Goal: Task Accomplishment & Management: Manage account settings

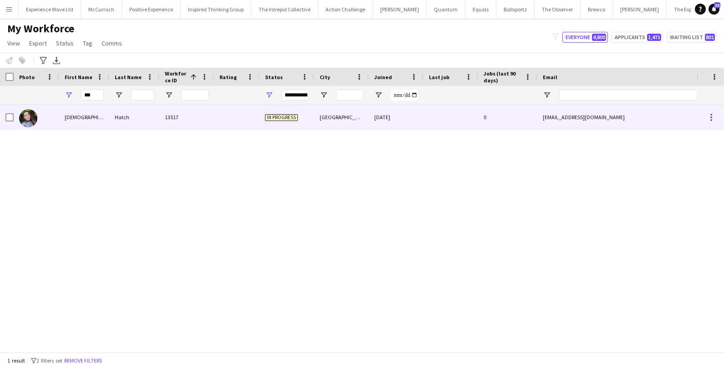
click at [123, 113] on div "Hatch" at bounding box center [134, 117] width 50 height 25
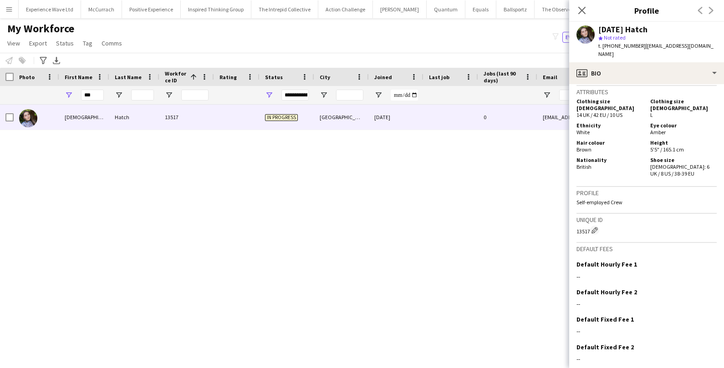
scroll to position [455, 0]
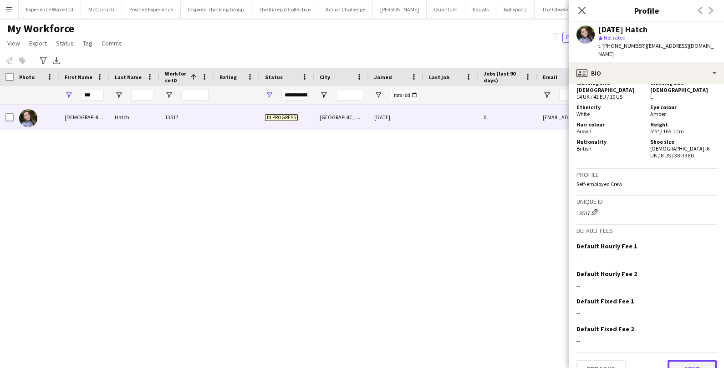
click at [697, 360] on button "Next" at bounding box center [691, 369] width 49 height 18
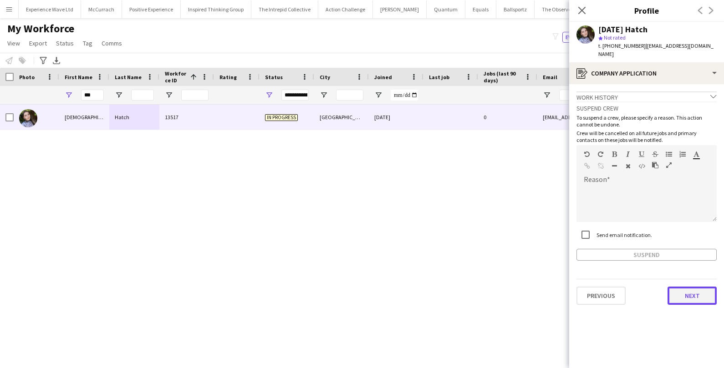
click at [697, 287] on button "Next" at bounding box center [691, 296] width 49 height 18
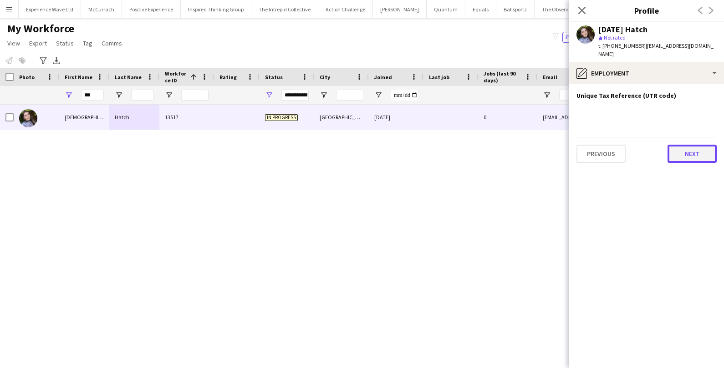
click at [710, 148] on button "Next" at bounding box center [691, 154] width 49 height 18
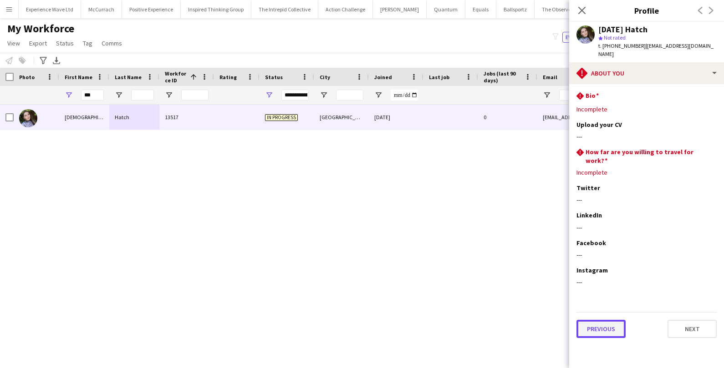
click at [596, 320] on button "Previous" at bounding box center [600, 329] width 49 height 18
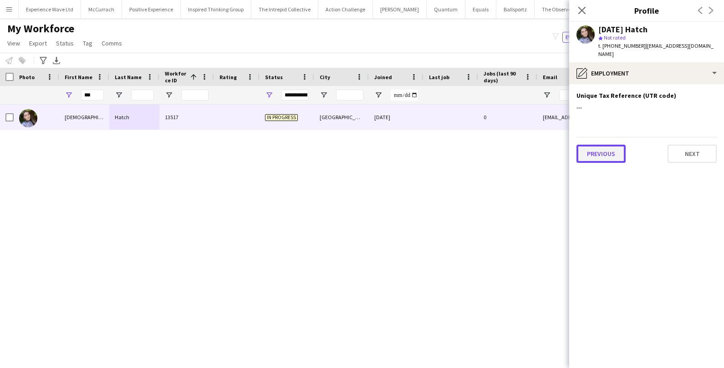
click at [605, 152] on button "Previous" at bounding box center [600, 154] width 49 height 18
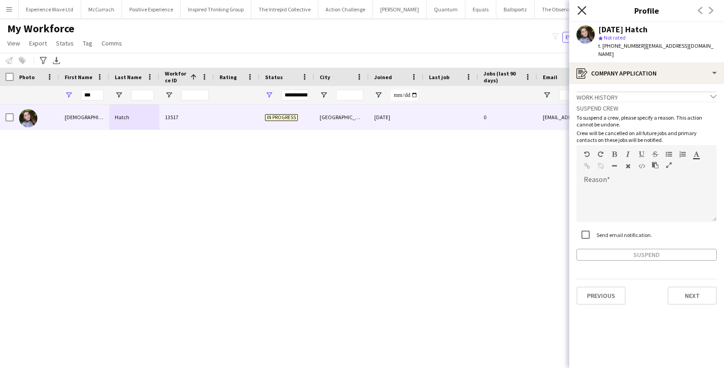
click at [585, 14] on icon at bounding box center [581, 10] width 9 height 9
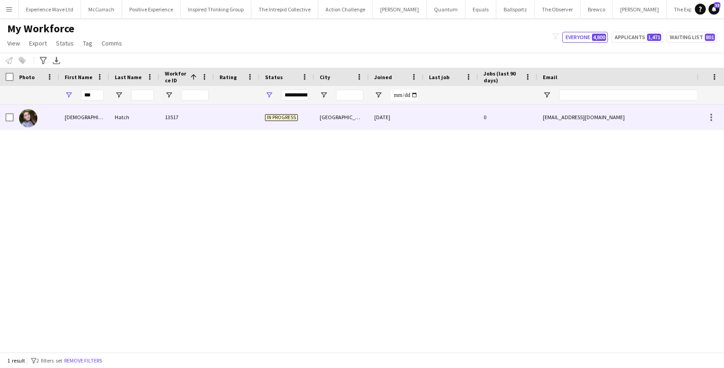
click at [281, 127] on div "In progress" at bounding box center [287, 117] width 55 height 25
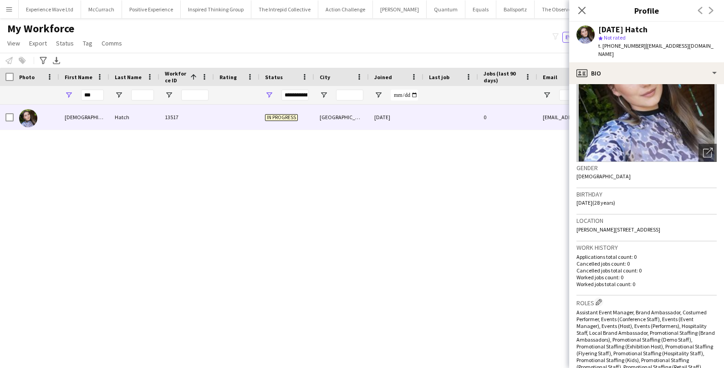
scroll to position [0, 0]
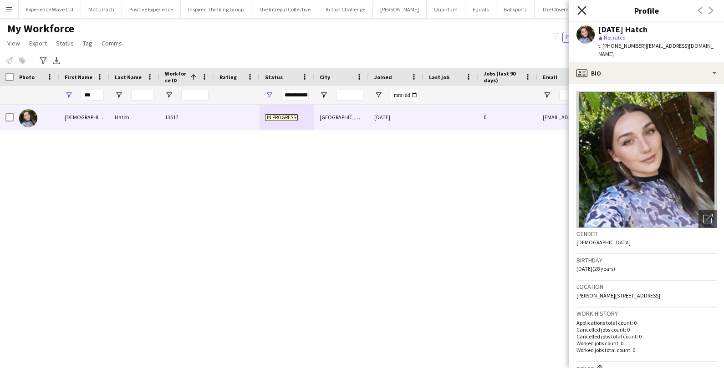
click at [580, 9] on icon at bounding box center [581, 10] width 9 height 9
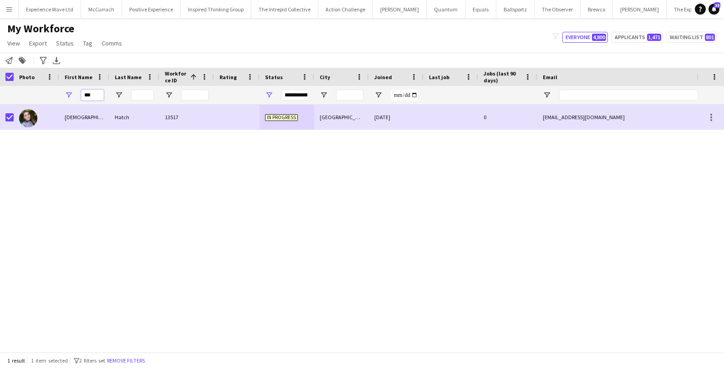
drag, startPoint x: 100, startPoint y: 92, endPoint x: 66, endPoint y: 92, distance: 34.1
click at [67, 93] on div "***" at bounding box center [84, 95] width 50 height 18
drag, startPoint x: 97, startPoint y: 96, endPoint x: 71, endPoint y: 96, distance: 26.0
click at [72, 96] on div "****" at bounding box center [84, 95] width 50 height 18
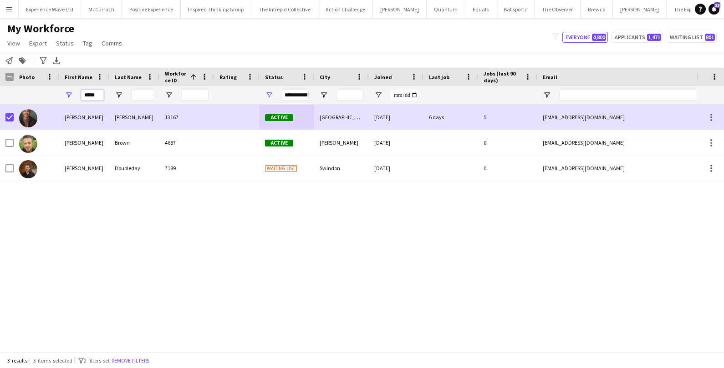
drag, startPoint x: 101, startPoint y: 99, endPoint x: 80, endPoint y: 98, distance: 21.4
click at [80, 98] on div "*****" at bounding box center [84, 95] width 50 height 18
drag, startPoint x: 101, startPoint y: 92, endPoint x: 76, endPoint y: 90, distance: 24.2
click at [76, 91] on div "*****" at bounding box center [84, 95] width 50 height 18
drag, startPoint x: 101, startPoint y: 92, endPoint x: 82, endPoint y: 96, distance: 19.0
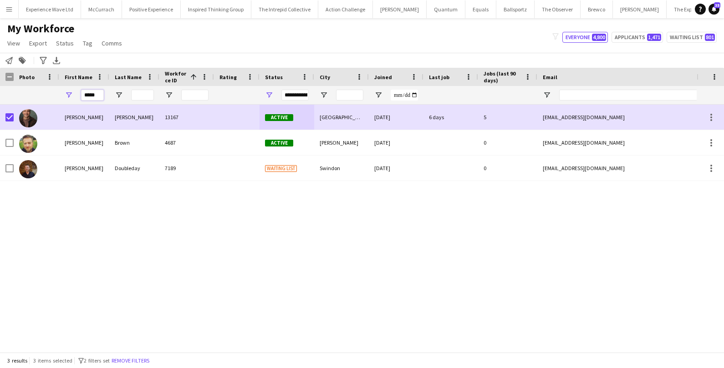
click at [82, 96] on input "*****" at bounding box center [92, 95] width 23 height 11
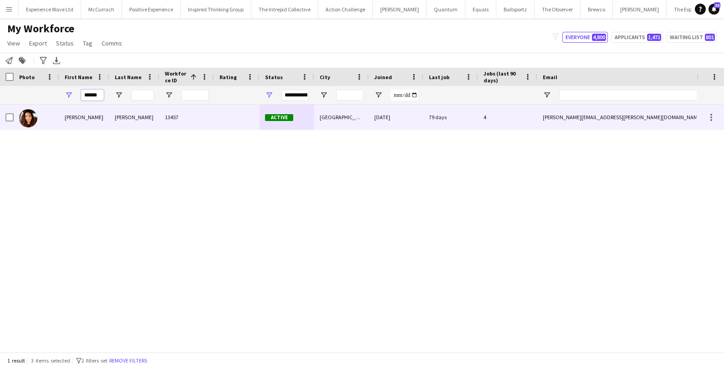
type input "******"
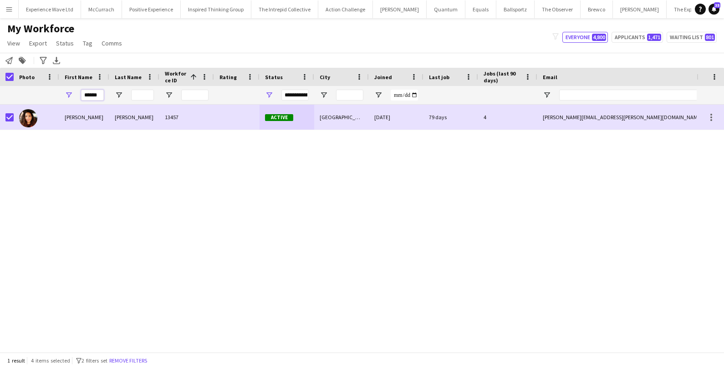
drag, startPoint x: 101, startPoint y: 95, endPoint x: 71, endPoint y: 93, distance: 29.6
click at [71, 94] on div "******" at bounding box center [84, 95] width 50 height 18
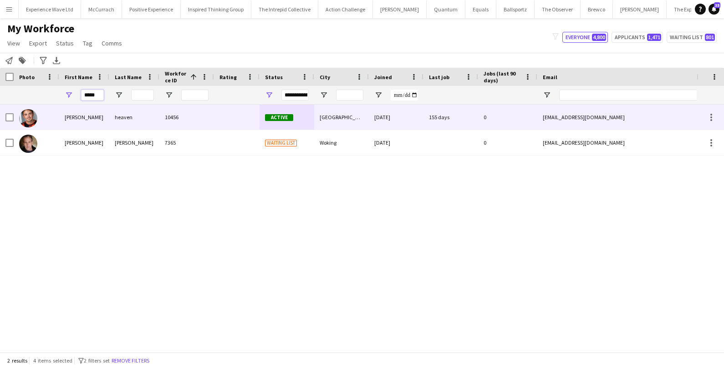
type input "*****"
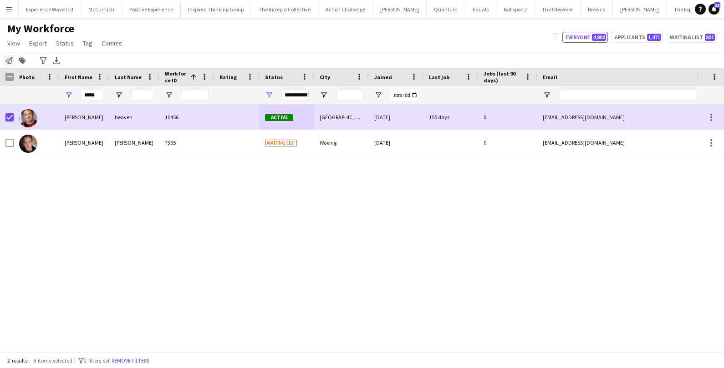
click at [9, 61] on icon at bounding box center [8, 60] width 7 height 7
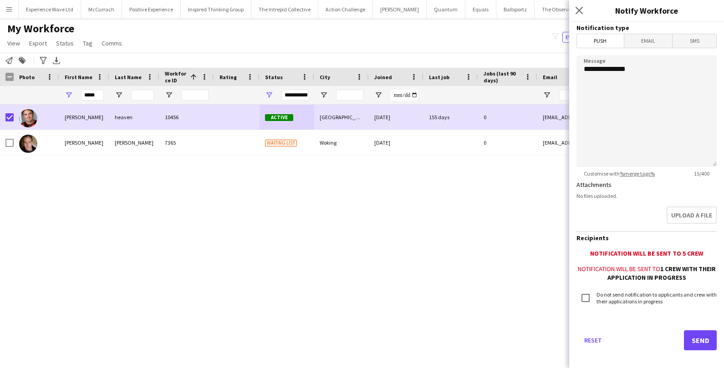
click at [150, 59] on div "Notify workforce Add to tag Search tags magnifier Add tag Advanced filters Adva…" at bounding box center [362, 60] width 724 height 15
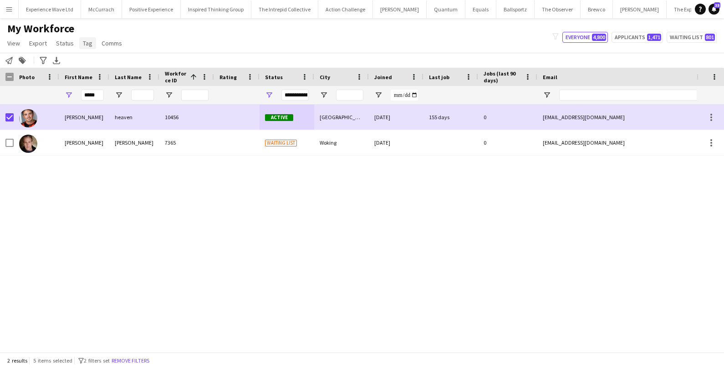
click at [89, 47] on span "Tag" at bounding box center [88, 43] width 10 height 8
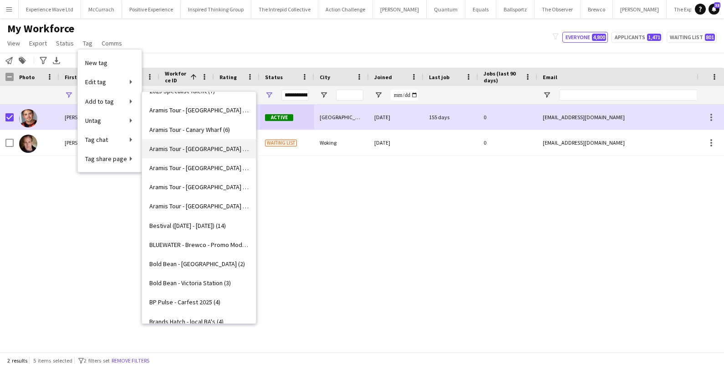
scroll to position [15, 0]
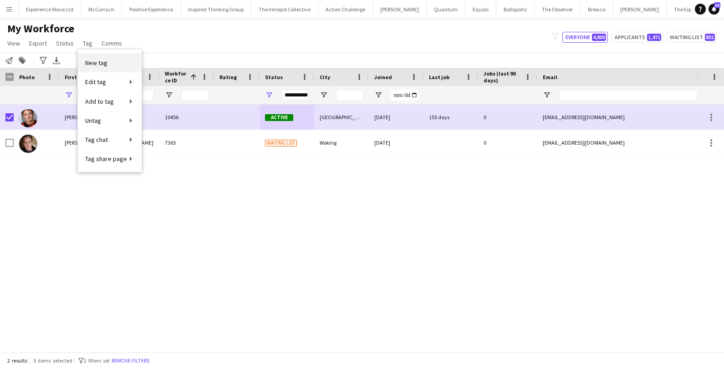
click at [99, 64] on span "New tag" at bounding box center [96, 63] width 22 height 8
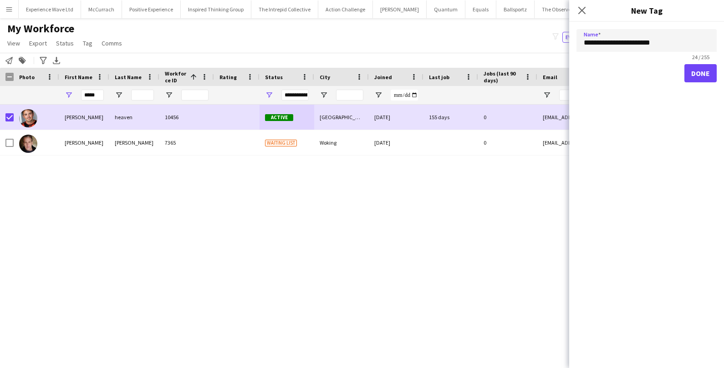
type input "**********"
click at [694, 80] on button "Done" at bounding box center [700, 73] width 32 height 18
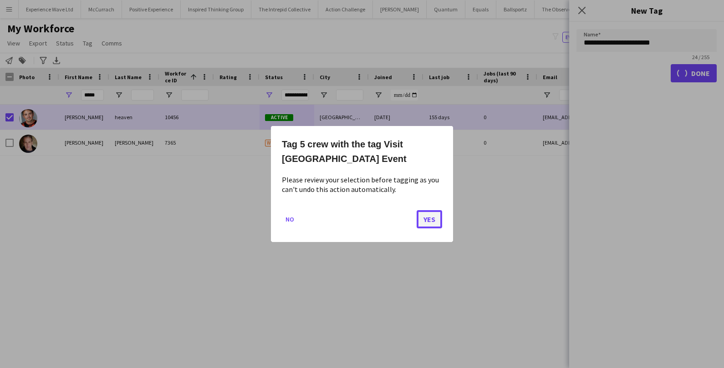
click at [422, 219] on button "Yes" at bounding box center [429, 219] width 25 height 18
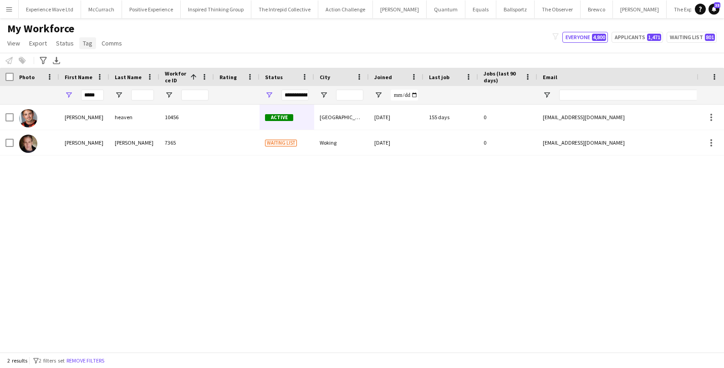
click at [86, 42] on span "Tag" at bounding box center [88, 43] width 10 height 8
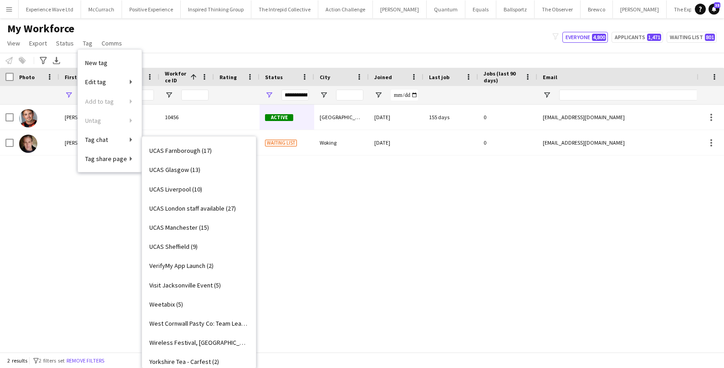
scroll to position [1753, 0]
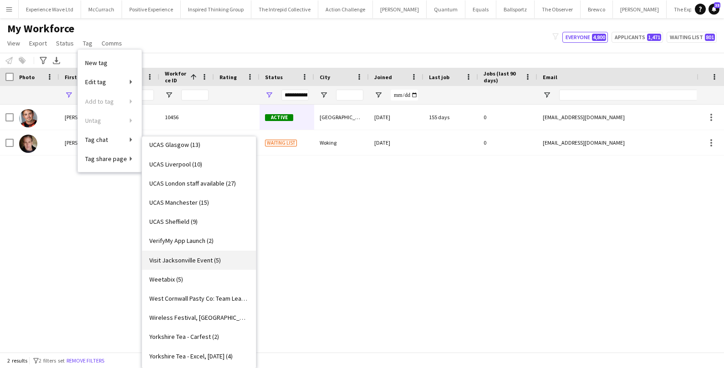
click at [188, 255] on link "Visit Jacksonville Event (5)" at bounding box center [199, 260] width 114 height 19
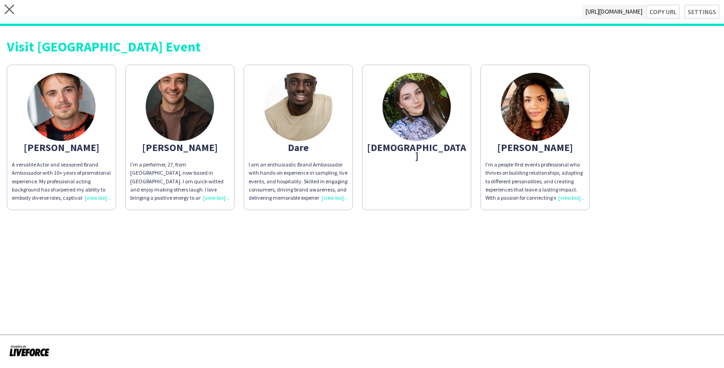
click at [437, 117] on img at bounding box center [416, 107] width 68 height 68
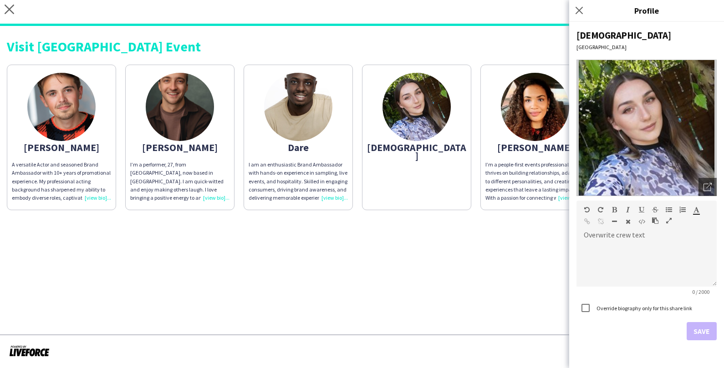
click at [488, 37] on div "Visit [GEOGRAPHIC_DATA] Event" at bounding box center [362, 43] width 710 height 20
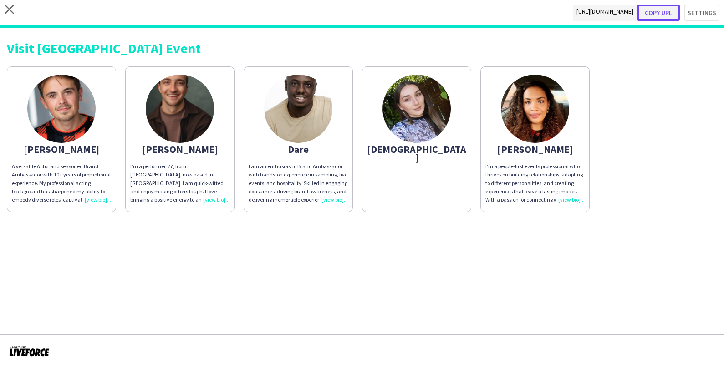
click at [676, 12] on button "Copy url" at bounding box center [658, 13] width 43 height 16
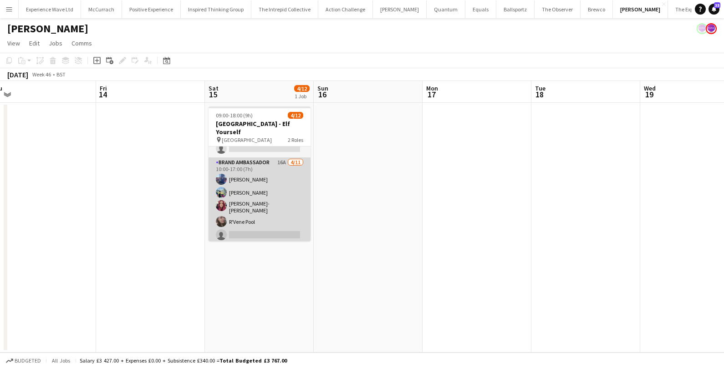
scroll to position [15, 0]
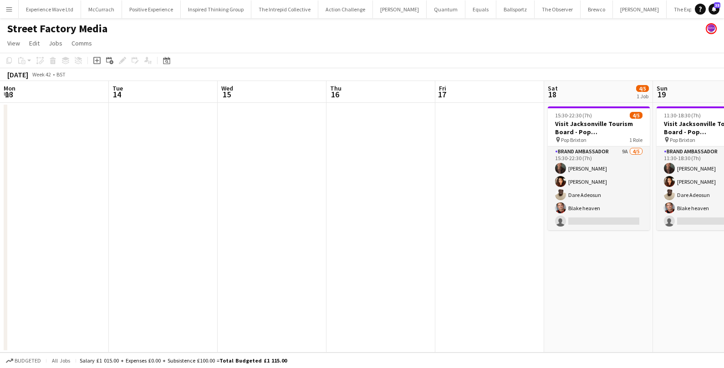
scroll to position [0, 313]
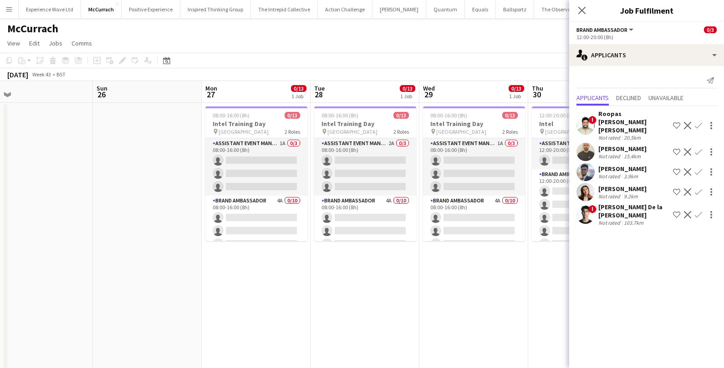
scroll to position [0, 204]
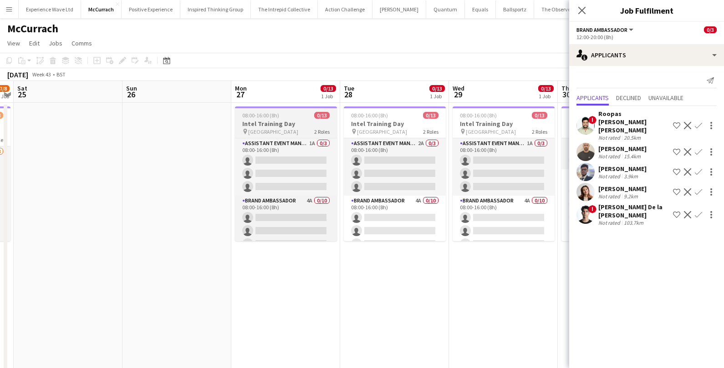
click at [275, 128] on div "pin London 2 Roles" at bounding box center [286, 131] width 102 height 7
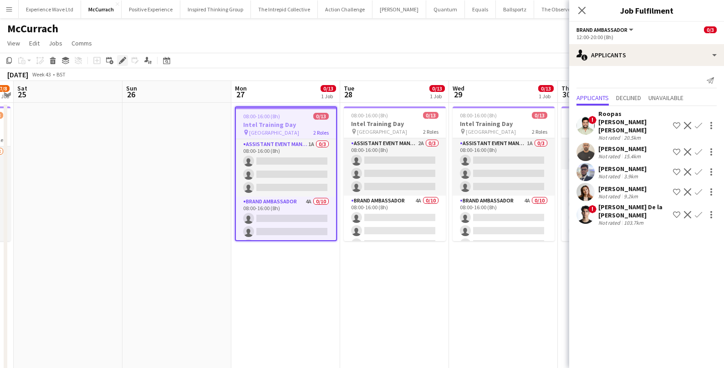
click at [125, 58] on icon at bounding box center [125, 58] width 2 height 2
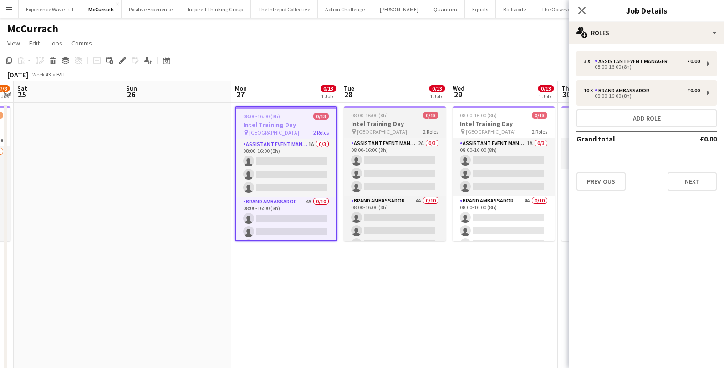
click at [415, 123] on h3 "Intel Training Day" at bounding box center [395, 124] width 102 height 8
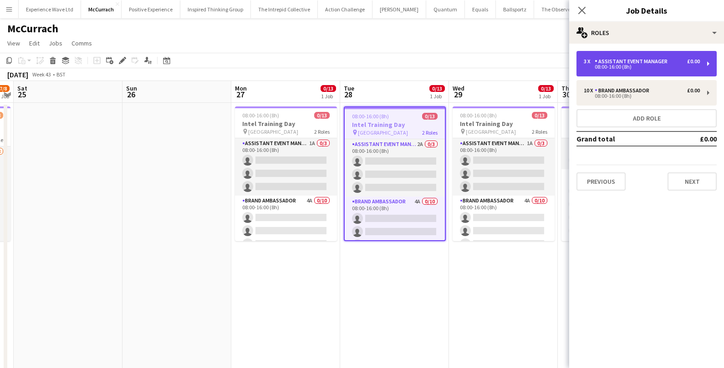
click at [619, 68] on div "08:00-16:00 (8h)" at bounding box center [642, 67] width 116 height 5
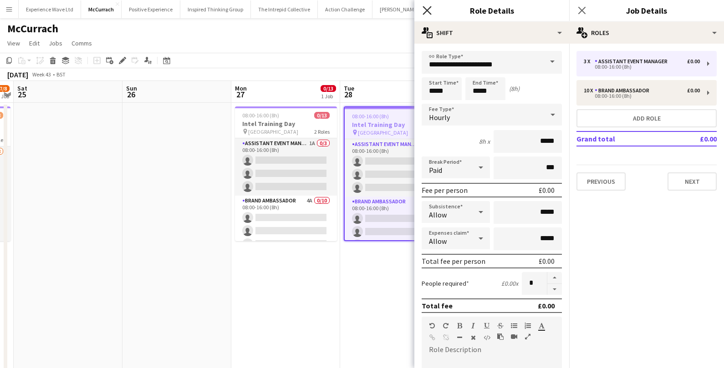
click at [427, 12] on icon "Close pop-in" at bounding box center [427, 10] width 9 height 9
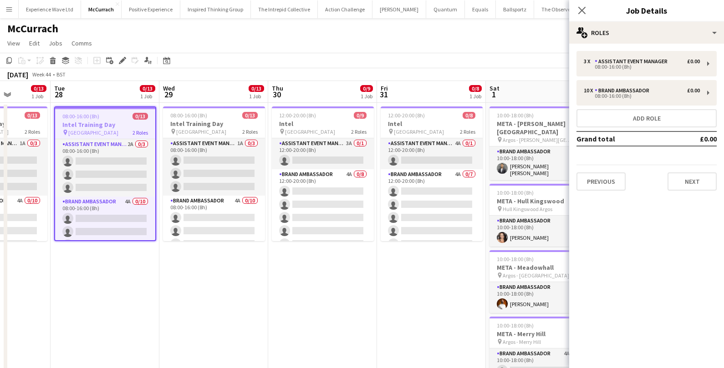
scroll to position [0, 293]
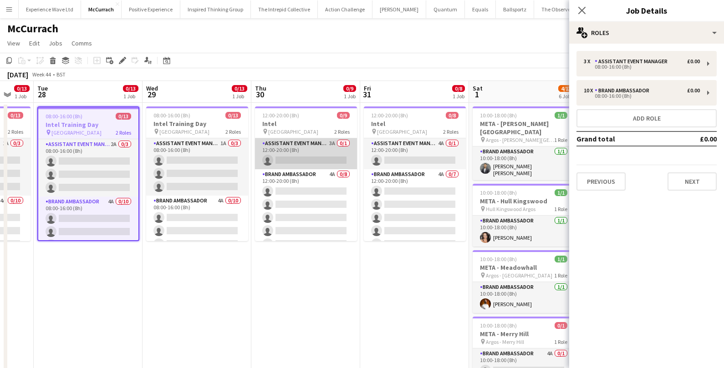
click at [321, 153] on app-card-role "Assistant Event Manager 3A 0/1 12:00-20:00 (8h) single-neutral-actions" at bounding box center [306, 153] width 102 height 31
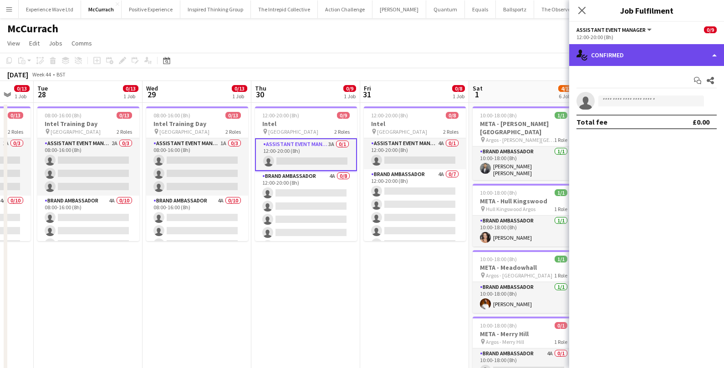
click at [608, 58] on div "single-neutral-actions-check-2 Confirmed" at bounding box center [646, 55] width 155 height 22
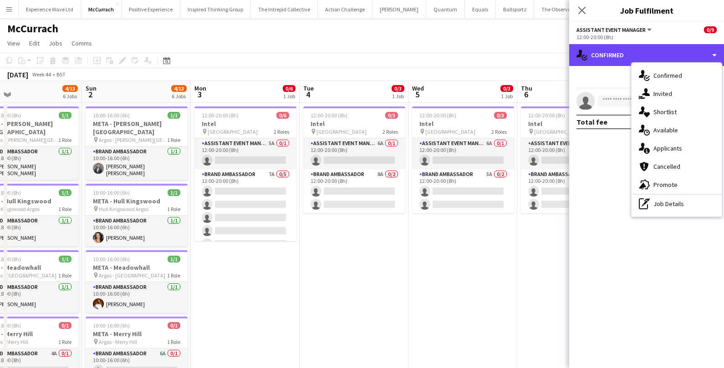
scroll to position [0, 351]
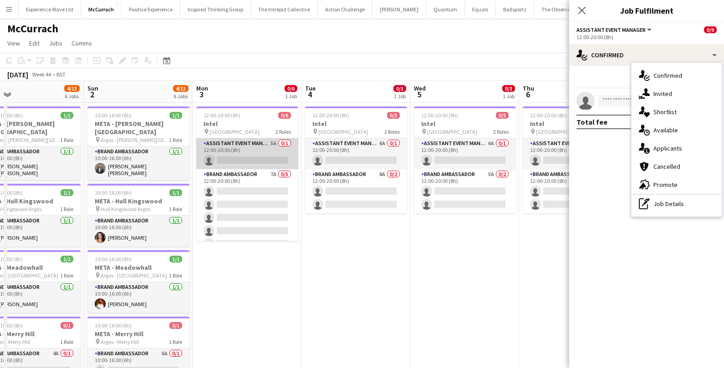
click at [249, 152] on app-card-role "Assistant Event Manager 5A 0/1 12:00-20:00 (8h) single-neutral-actions" at bounding box center [247, 153] width 102 height 31
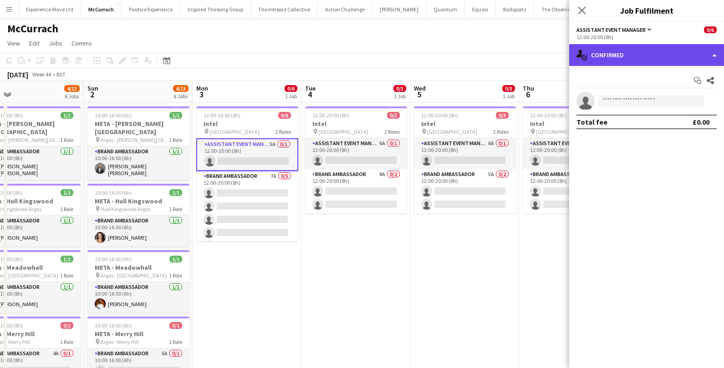
click at [667, 62] on div "single-neutral-actions-check-2 Confirmed" at bounding box center [646, 55] width 155 height 22
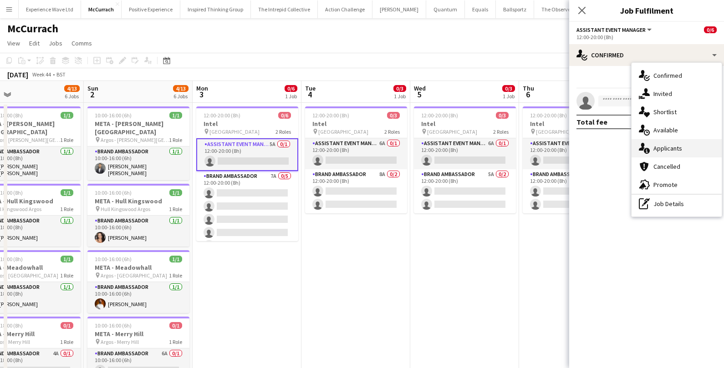
click at [663, 146] on span "Applicants" at bounding box center [667, 148] width 29 height 8
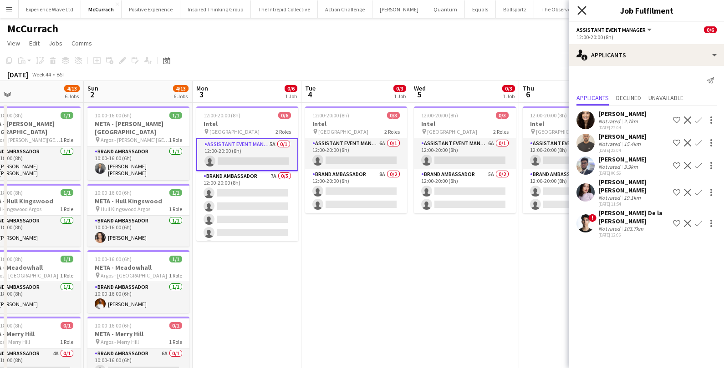
click at [581, 14] on icon "Close pop-in" at bounding box center [581, 10] width 9 height 9
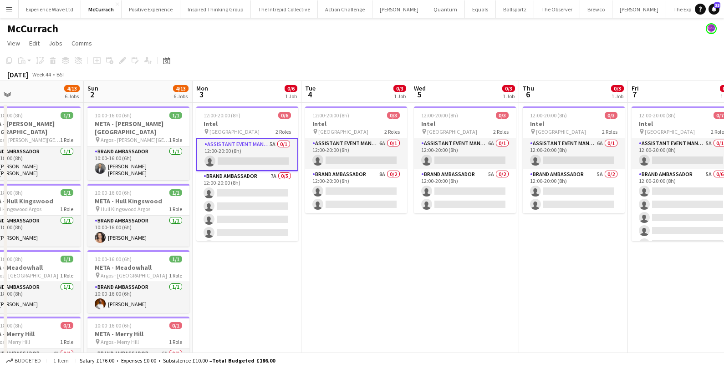
click at [292, 67] on app-toolbar "Copy Paste Paste Command V Paste with crew Command Shift V Paste linked Job Del…" at bounding box center [362, 60] width 724 height 15
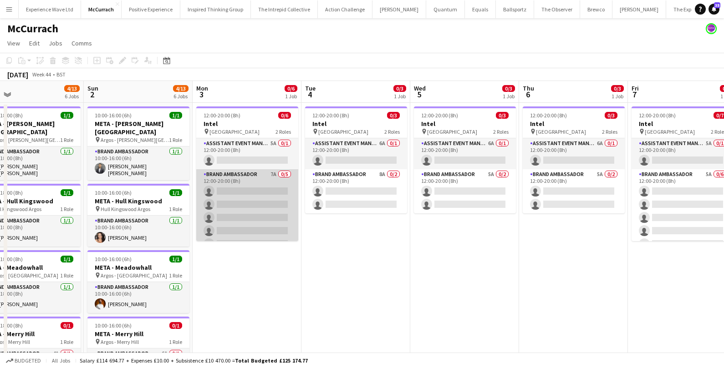
click at [260, 187] on app-card-role "Brand Ambassador 7A 0/5 12:00-20:00 (8h) single-neutral-actions single-neutral-…" at bounding box center [247, 211] width 102 height 84
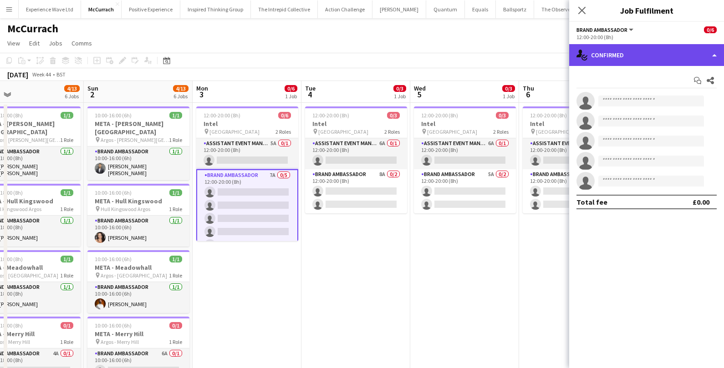
click at [638, 49] on div "single-neutral-actions-check-2 Confirmed" at bounding box center [646, 55] width 155 height 22
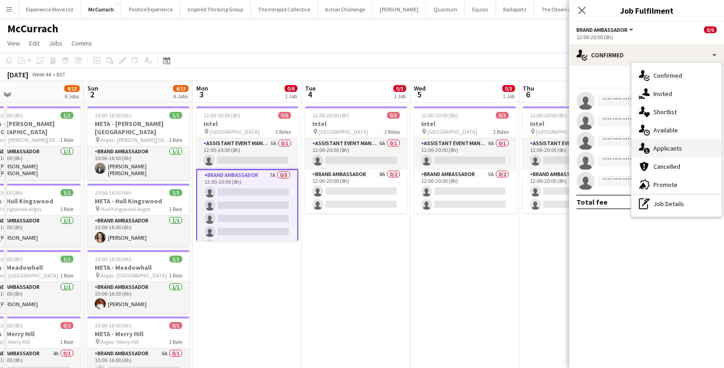
click at [673, 150] on span "Applicants" at bounding box center [667, 148] width 29 height 8
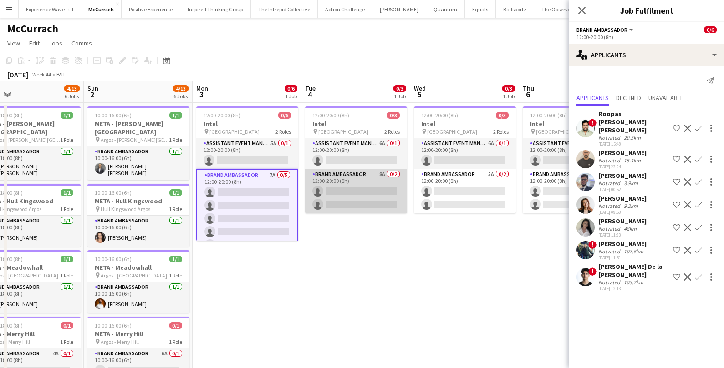
click at [380, 188] on app-card-role "Brand Ambassador 8A 0/2 12:00-20:00 (8h) single-neutral-actions single-neutral-…" at bounding box center [356, 191] width 102 height 44
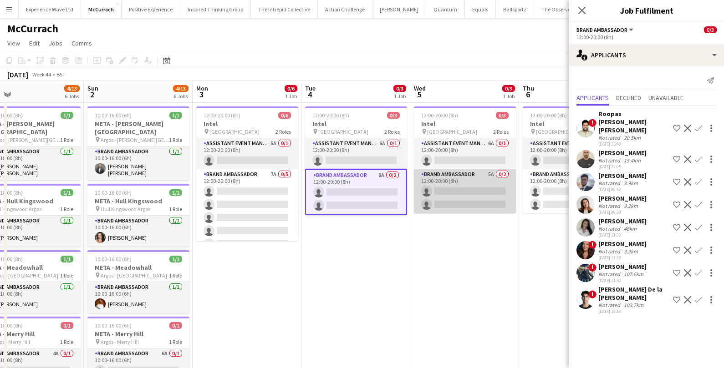
click at [469, 193] on app-card-role "Brand Ambassador 5A 0/2 12:00-20:00 (8h) single-neutral-actions single-neutral-…" at bounding box center [465, 191] width 102 height 44
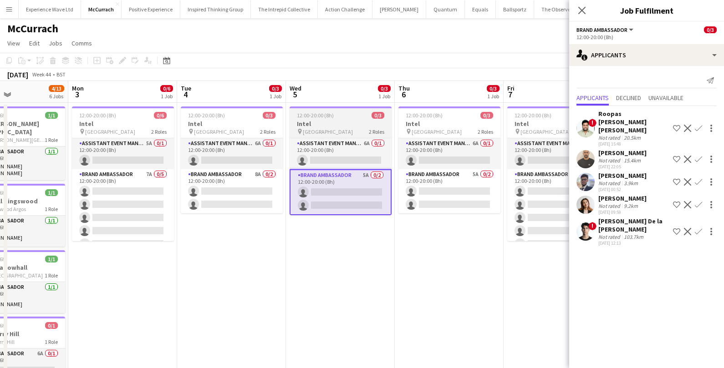
scroll to position [0, 381]
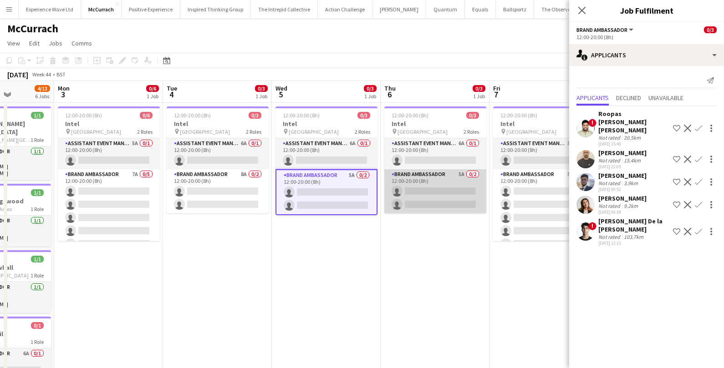
click at [448, 193] on app-card-role "Brand Ambassador 5A 0/2 12:00-20:00 (8h) single-neutral-actions single-neutral-…" at bounding box center [435, 191] width 102 height 44
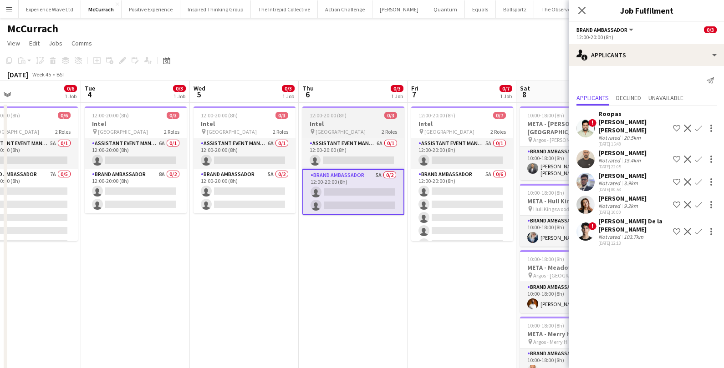
scroll to position [0, 362]
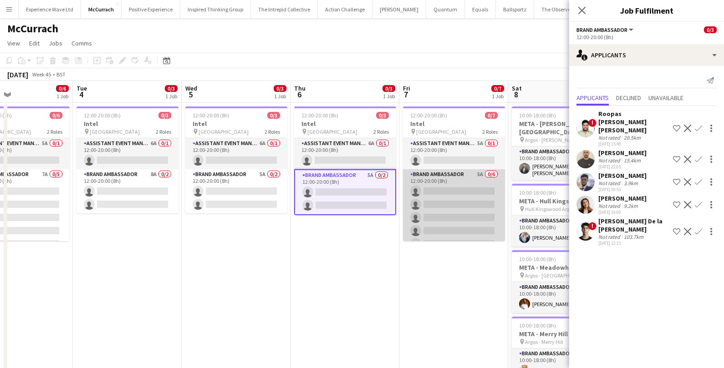
click at [460, 188] on app-card-role "Brand Ambassador 5A 0/6 12:00-20:00 (8h) single-neutral-actions single-neutral-…" at bounding box center [454, 217] width 102 height 97
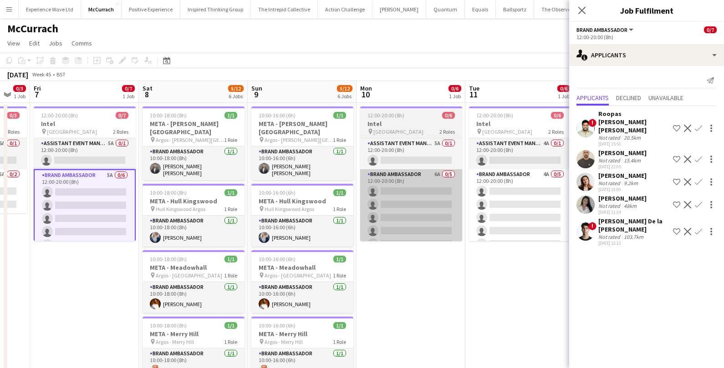
scroll to position [0, 297]
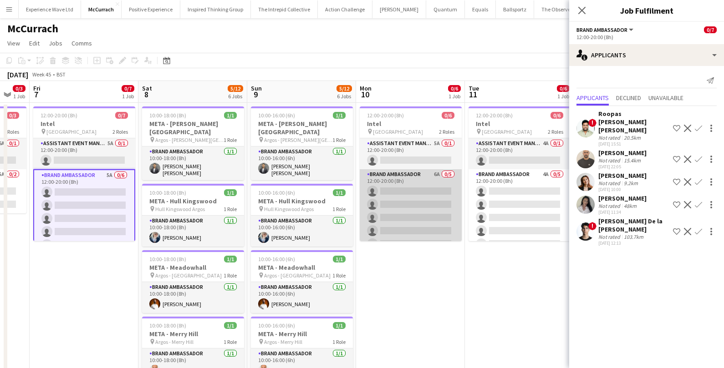
click at [430, 206] on app-card-role "Brand Ambassador 6A 0/5 12:00-20:00 (8h) single-neutral-actions single-neutral-…" at bounding box center [411, 211] width 102 height 84
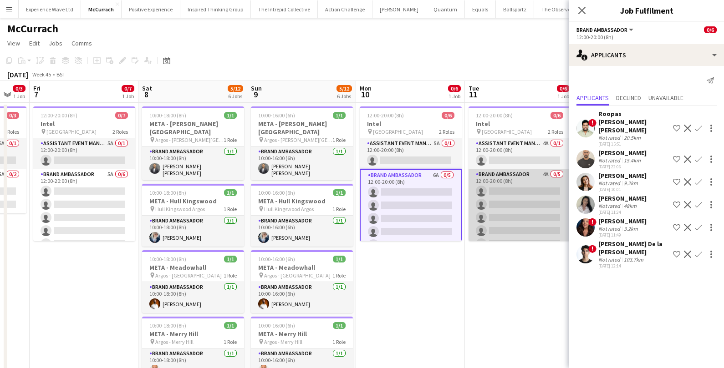
click at [525, 202] on app-card-role "Brand Ambassador 4A 0/5 12:00-20:00 (8h) single-neutral-actions single-neutral-…" at bounding box center [519, 211] width 102 height 84
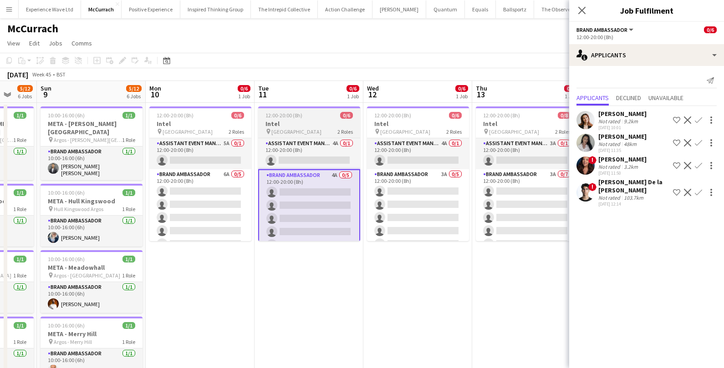
scroll to position [0, 292]
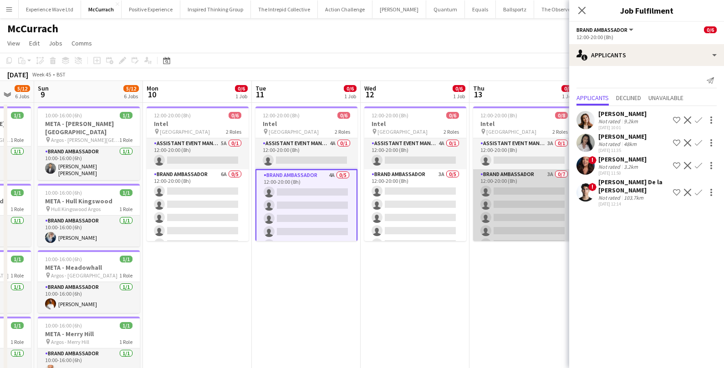
click at [474, 201] on app-card-role "Brand Ambassador 3A 0/7 12:00-20:00 (8h) single-neutral-actions single-neutral-…" at bounding box center [524, 224] width 102 height 110
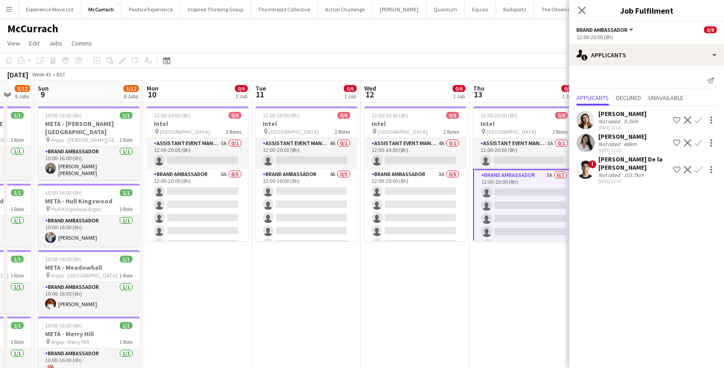
click at [540, 199] on app-card-role "Brand Ambassador 3A 0/7 12:00-20:00 (8h) single-neutral-actions single-neutral-…" at bounding box center [524, 225] width 102 height 112
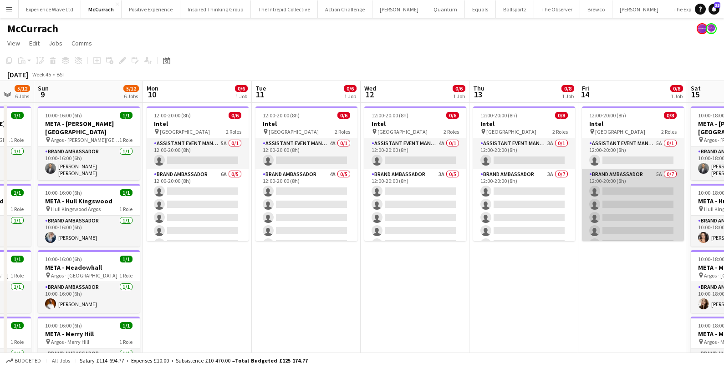
click at [627, 198] on app-card-role "Brand Ambassador 5A 0/7 12:00-20:00 (8h) single-neutral-actions single-neutral-…" at bounding box center [633, 224] width 102 height 110
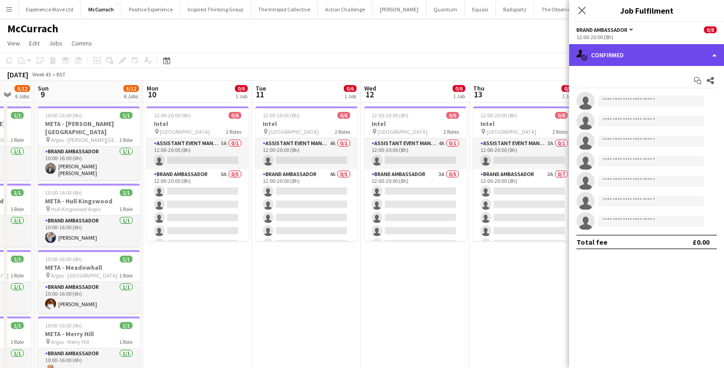
click at [616, 63] on div "single-neutral-actions-check-2 Confirmed" at bounding box center [646, 55] width 155 height 22
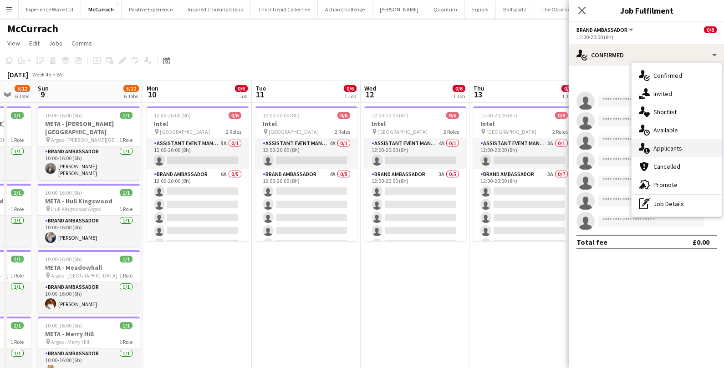
click at [646, 149] on icon "single-neutral-actions-information" at bounding box center [644, 148] width 11 height 11
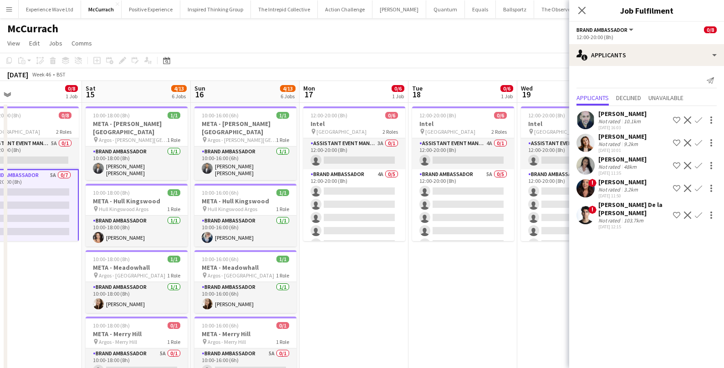
scroll to position [0, 355]
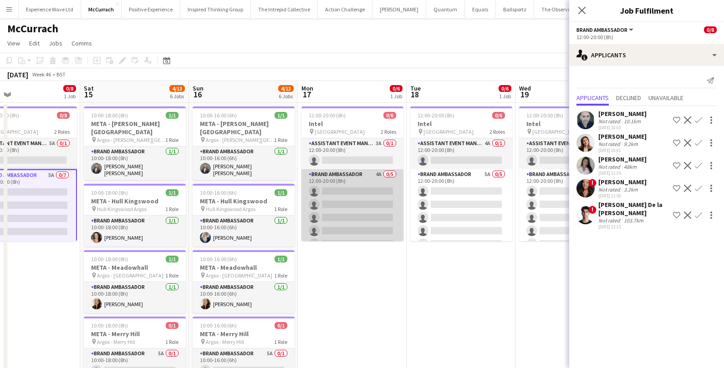
click at [377, 227] on app-card-role "Brand Ambassador 4A 0/5 12:00-20:00 (8h) single-neutral-actions single-neutral-…" at bounding box center [352, 211] width 102 height 84
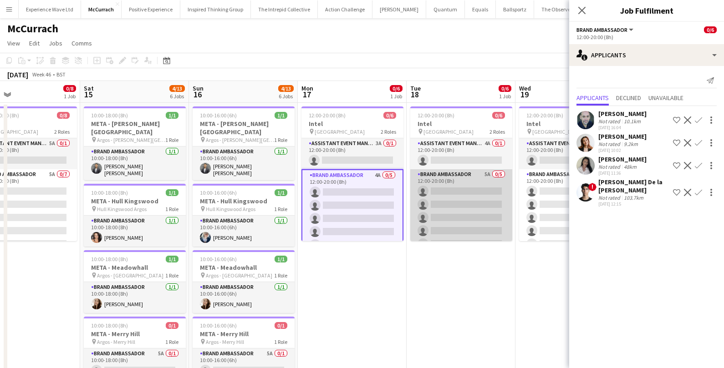
click at [444, 213] on app-card-role "Brand Ambassador 5A 0/5 12:00-20:00 (8h) single-neutral-actions single-neutral-…" at bounding box center [461, 211] width 102 height 84
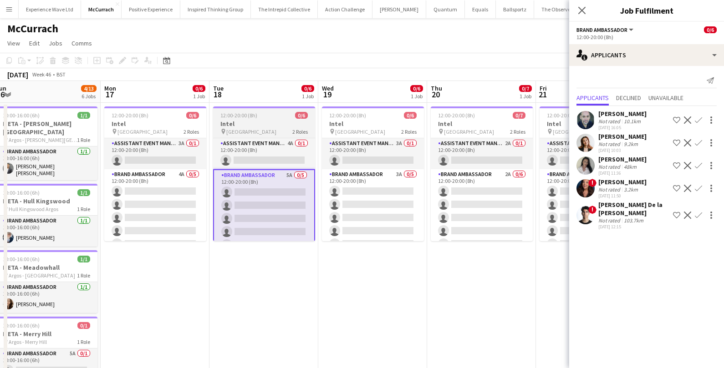
scroll to position [0, 356]
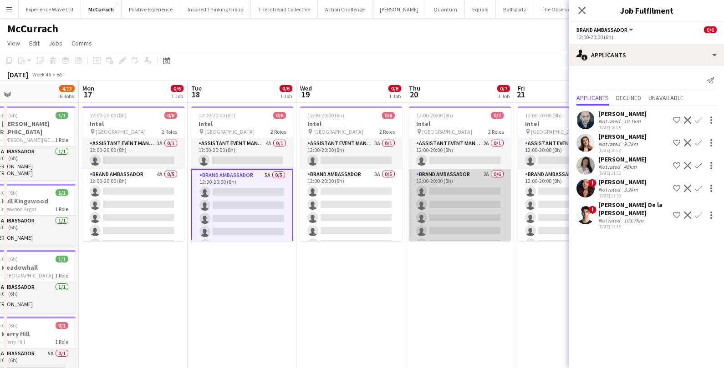
click at [467, 207] on app-card-role "Brand Ambassador 2A 0/6 12:00-20:00 (8h) single-neutral-actions single-neutral-…" at bounding box center [460, 217] width 102 height 97
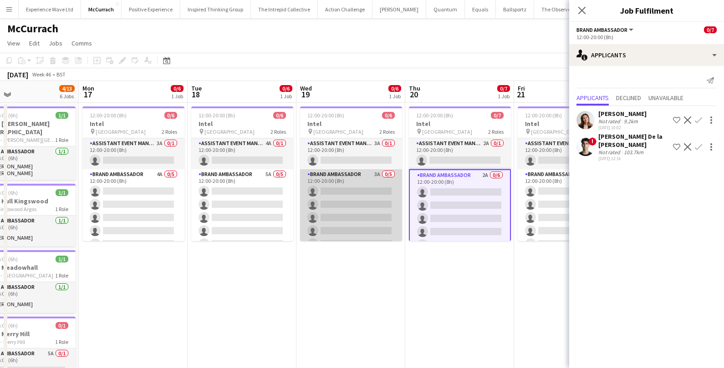
click at [377, 205] on app-card-role "Brand Ambassador 3A 0/5 12:00-20:00 (8h) single-neutral-actions single-neutral-…" at bounding box center [351, 211] width 102 height 84
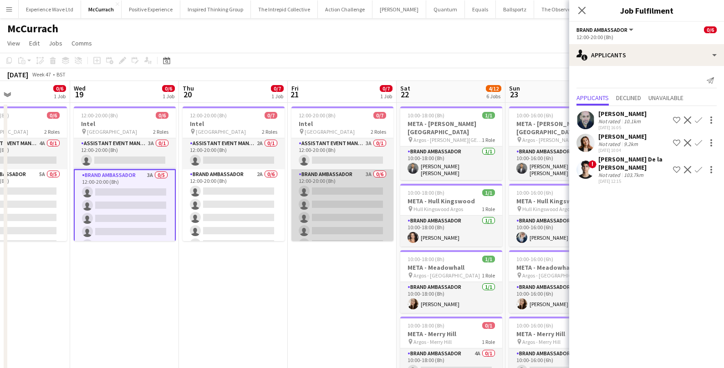
scroll to position [0, 366]
click at [356, 204] on app-card-role "Brand Ambassador 3A 0/6 12:00-20:00 (8h) single-neutral-actions single-neutral-…" at bounding box center [342, 217] width 102 height 97
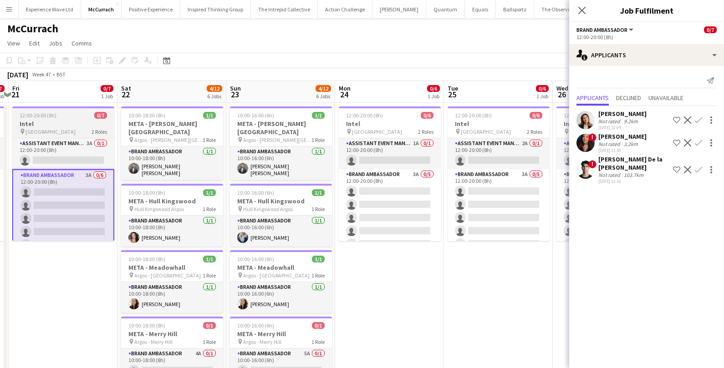
scroll to position [0, 357]
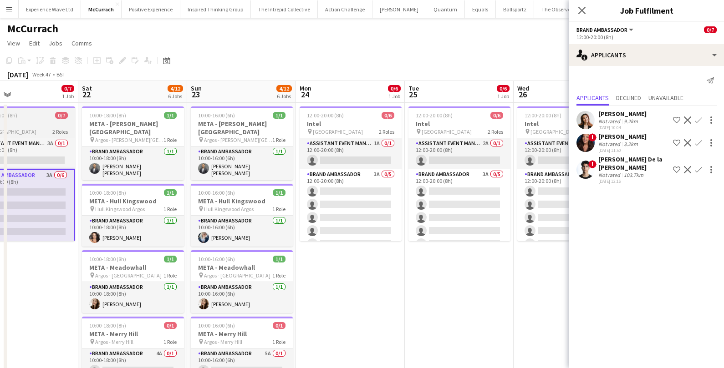
click at [355, 204] on app-card-role "Brand Ambassador 3A 0/5 12:00-20:00 (8h) single-neutral-actions single-neutral-…" at bounding box center [351, 211] width 102 height 84
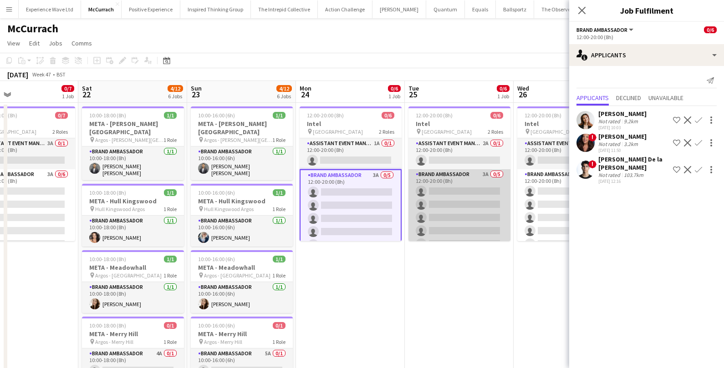
click at [462, 197] on app-card-role "Brand Ambassador 3A 0/5 12:00-20:00 (8h) single-neutral-actions single-neutral-…" at bounding box center [459, 211] width 102 height 84
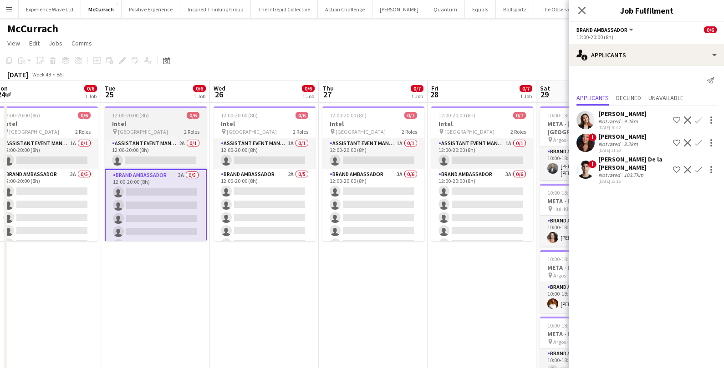
scroll to position [0, 354]
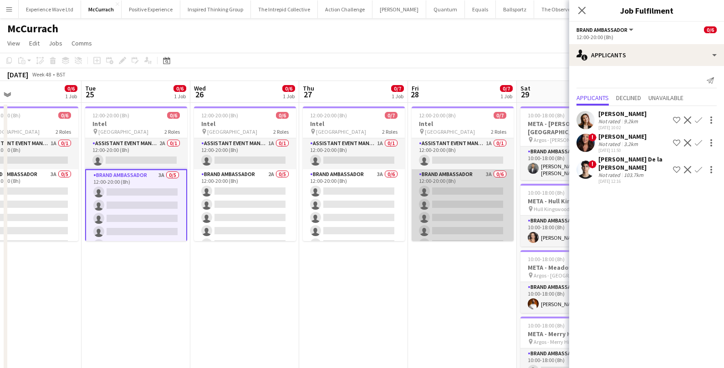
click at [458, 193] on app-card-role "Brand Ambassador 3A 0/6 12:00-20:00 (8h) single-neutral-actions single-neutral-…" at bounding box center [463, 217] width 102 height 97
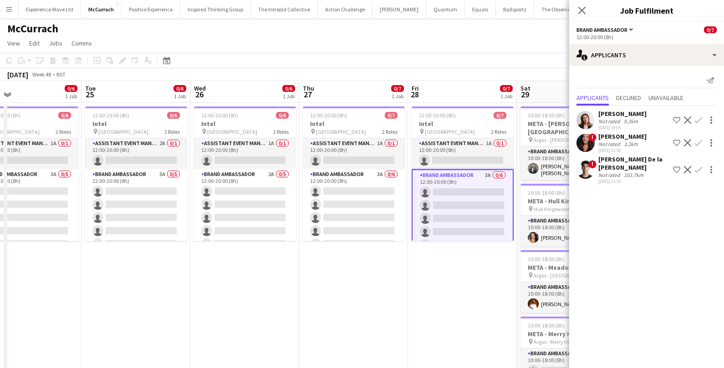
click at [404, 193] on app-date-cell "12:00-20:00 (8h) 0/7 Intel pin London 2 Roles Assistant Event Manager 1A 0/1 12…" at bounding box center [353, 357] width 109 height 509
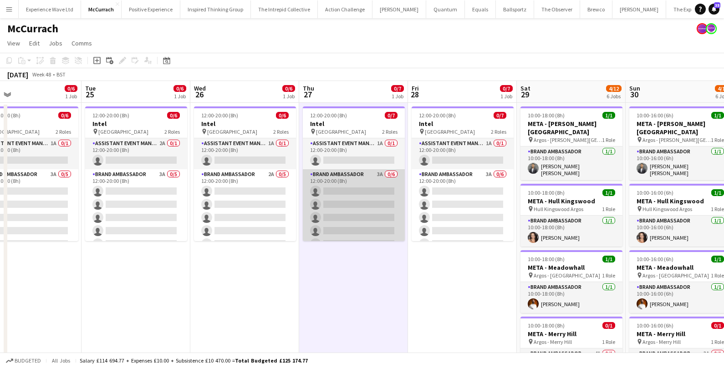
click at [377, 192] on app-card-role "Brand Ambassador 3A 0/6 12:00-20:00 (8h) single-neutral-actions single-neutral-…" at bounding box center [354, 217] width 102 height 97
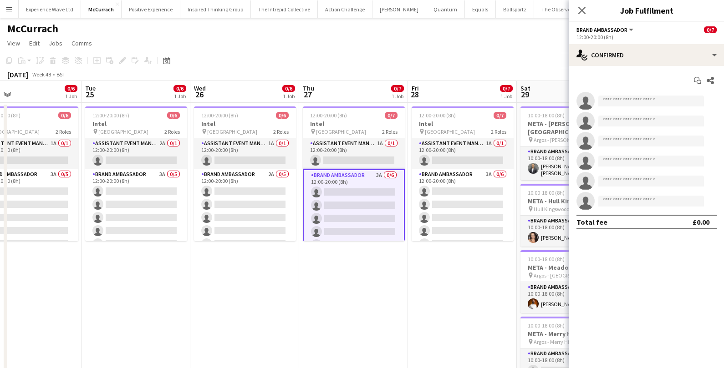
click at [355, 195] on app-card-role "Brand Ambassador 3A 0/6 12:00-20:00 (8h) single-neutral-actions single-neutral-…" at bounding box center [354, 218] width 102 height 99
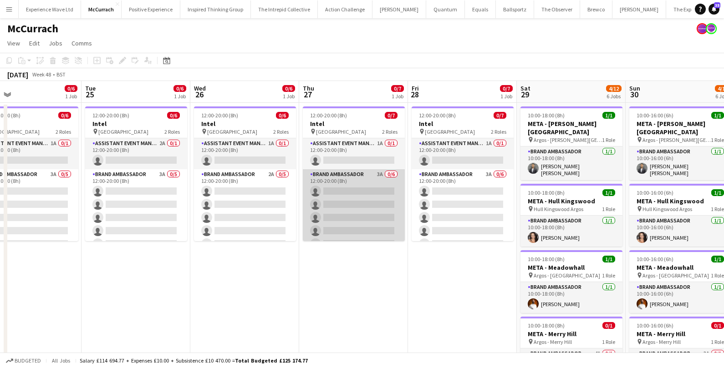
click at [355, 195] on app-card-role "Brand Ambassador 3A 0/6 12:00-20:00 (8h) single-neutral-actions single-neutral-…" at bounding box center [354, 217] width 102 height 97
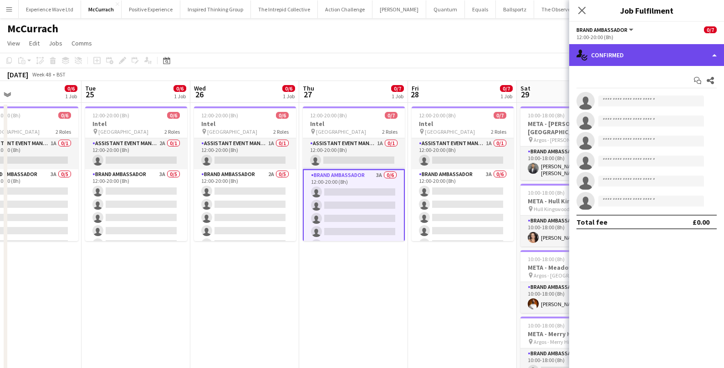
click at [648, 51] on div "single-neutral-actions-check-2 Confirmed" at bounding box center [646, 55] width 155 height 22
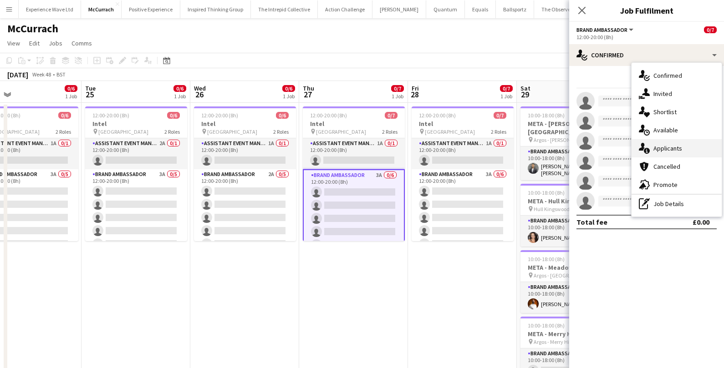
click at [656, 154] on div "single-neutral-actions-information Applicants" at bounding box center [676, 148] width 90 height 18
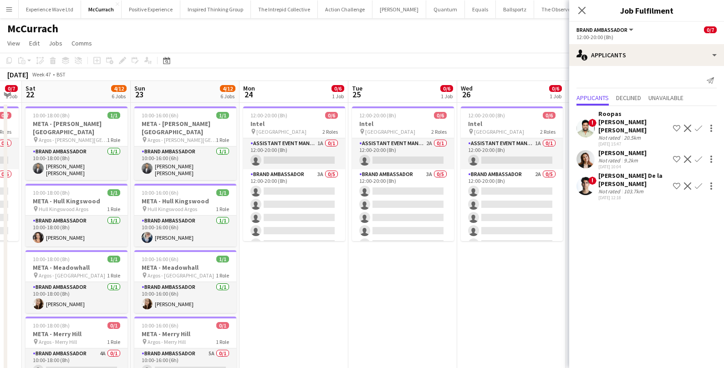
scroll to position [0, 280]
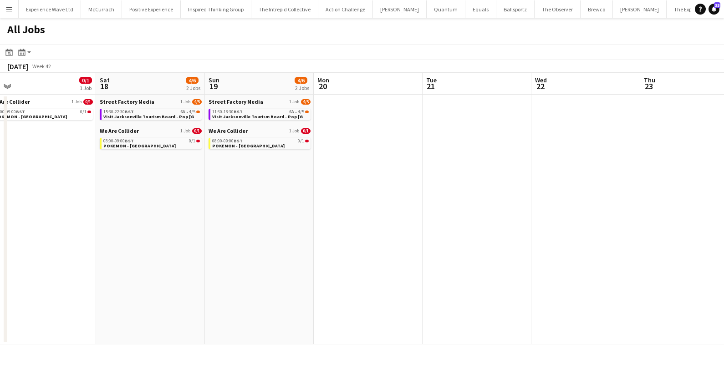
scroll to position [0, 341]
click at [12, 11] on app-icon "Menu" at bounding box center [8, 8] width 7 height 7
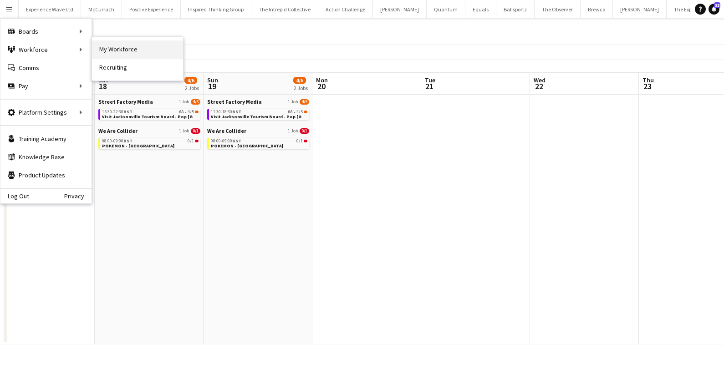
click at [115, 50] on link "My Workforce" at bounding box center [137, 50] width 91 height 18
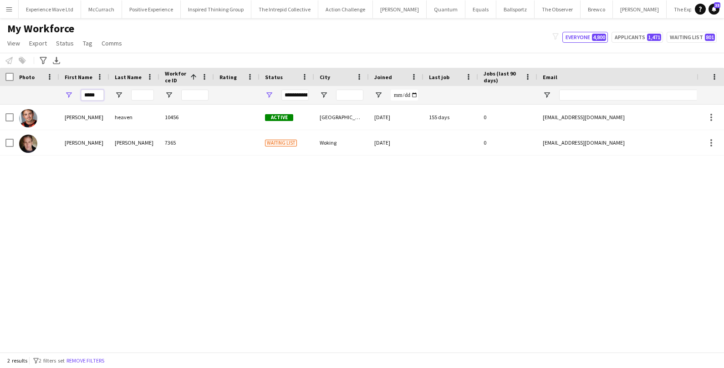
drag, startPoint x: 97, startPoint y: 97, endPoint x: 75, endPoint y: 96, distance: 21.9
click at [75, 96] on div "*****" at bounding box center [84, 95] width 50 height 18
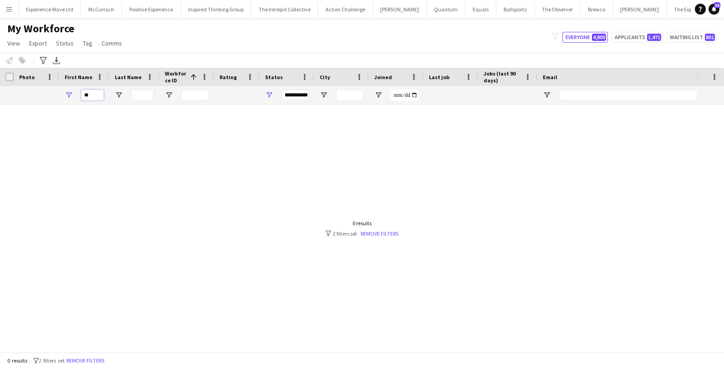
type input "*"
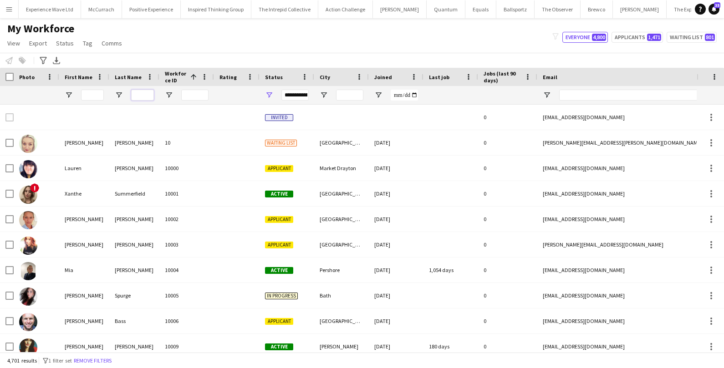
click at [148, 93] on input "Last Name Filter Input" at bounding box center [142, 95] width 23 height 11
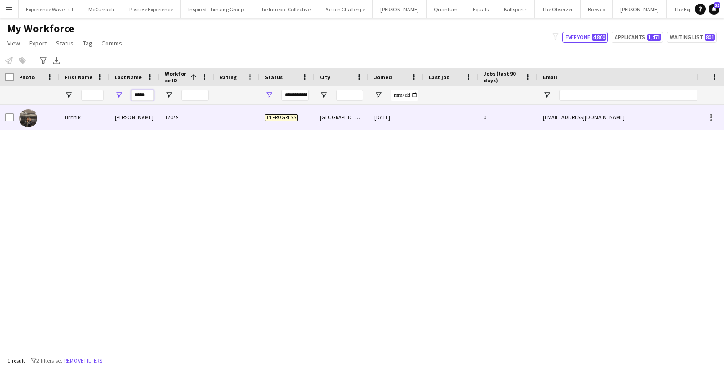
type input "*****"
click at [136, 112] on div "[PERSON_NAME]" at bounding box center [134, 117] width 50 height 25
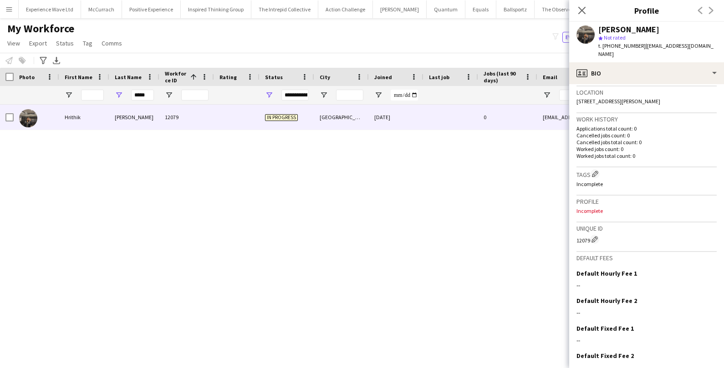
scroll to position [229, 0]
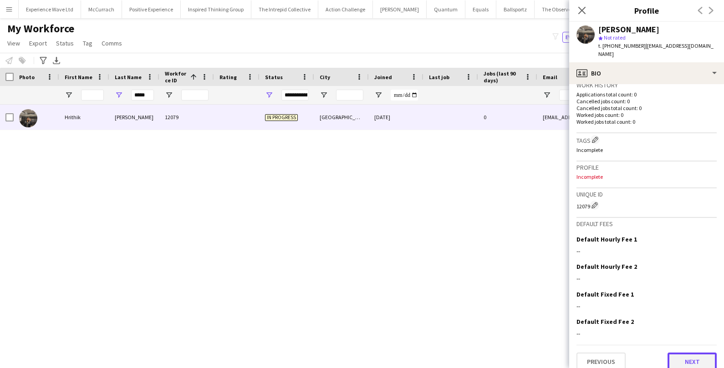
click at [687, 359] on button "Next" at bounding box center [691, 362] width 49 height 18
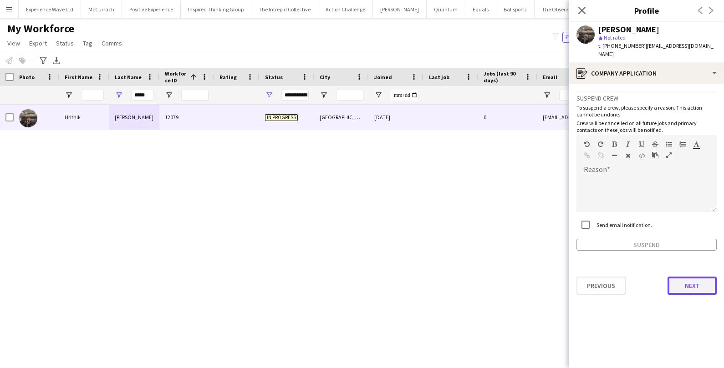
click at [697, 284] on button "Next" at bounding box center [691, 286] width 49 height 18
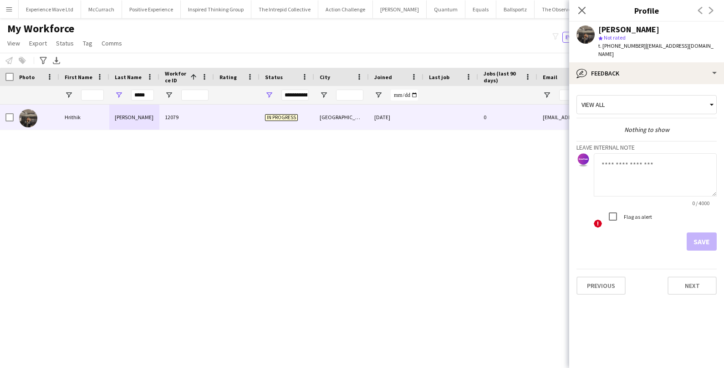
click at [693, 269] on div "Previous Next" at bounding box center [646, 282] width 140 height 26
click at [693, 277] on button "Next" at bounding box center [691, 286] width 49 height 18
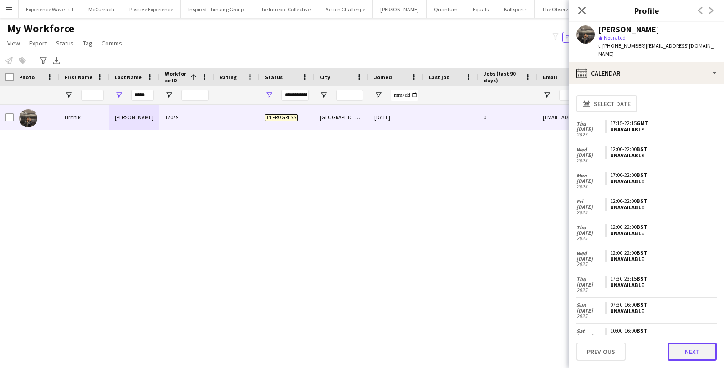
click at [692, 351] on button "Next" at bounding box center [691, 352] width 49 height 18
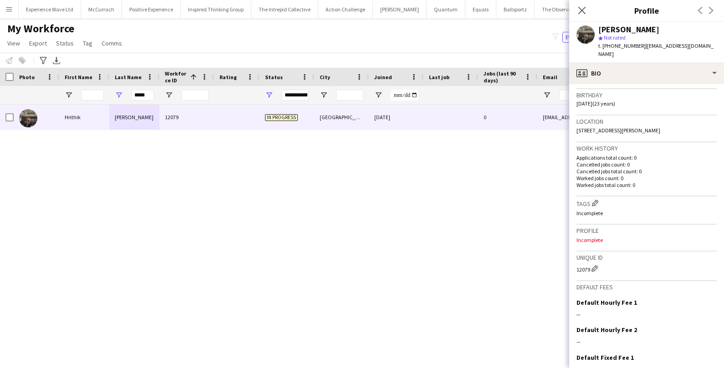
scroll to position [0, 0]
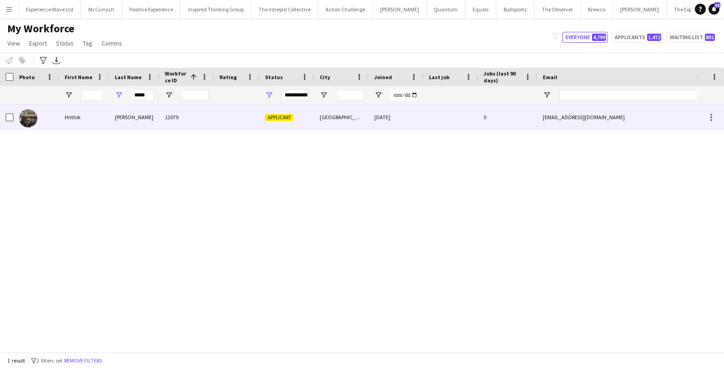
click at [191, 117] on div "12079" at bounding box center [186, 117] width 55 height 25
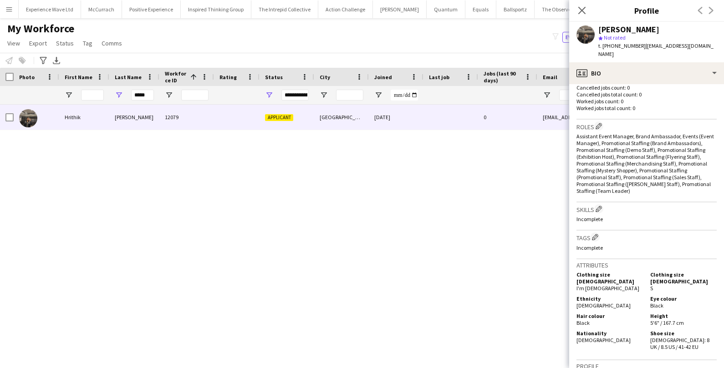
scroll to position [427, 0]
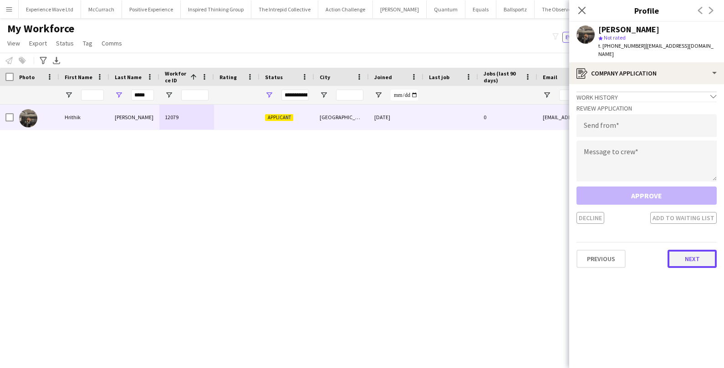
click at [692, 250] on button "Next" at bounding box center [691, 259] width 49 height 18
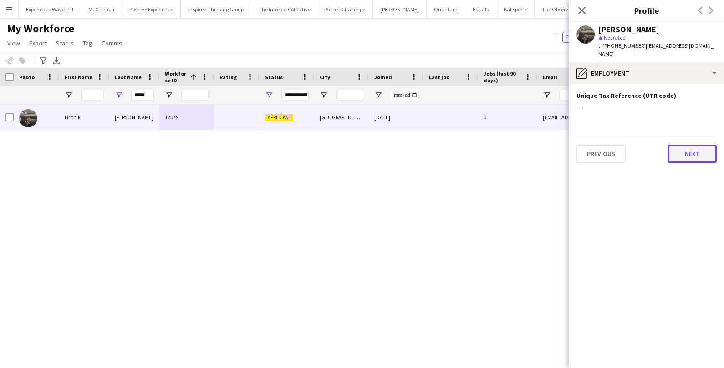
click at [696, 145] on button "Next" at bounding box center [691, 154] width 49 height 18
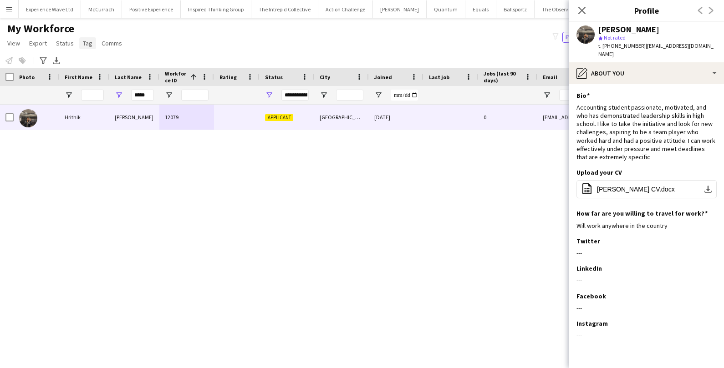
click at [90, 44] on span "Tag" at bounding box center [88, 43] width 10 height 8
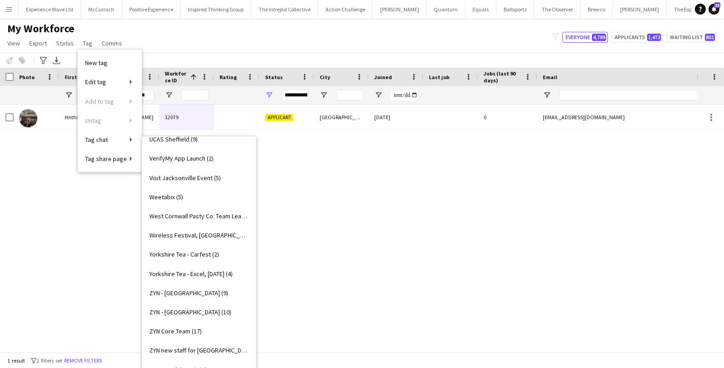
scroll to position [1833, 0]
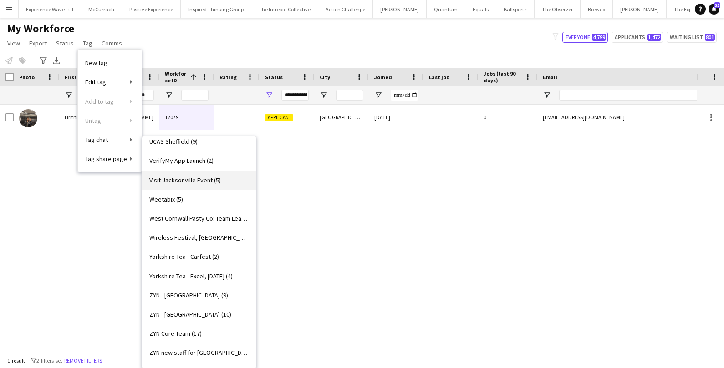
click at [202, 180] on span "Visit Jacksonville Event (5)" at bounding box center [184, 180] width 71 height 8
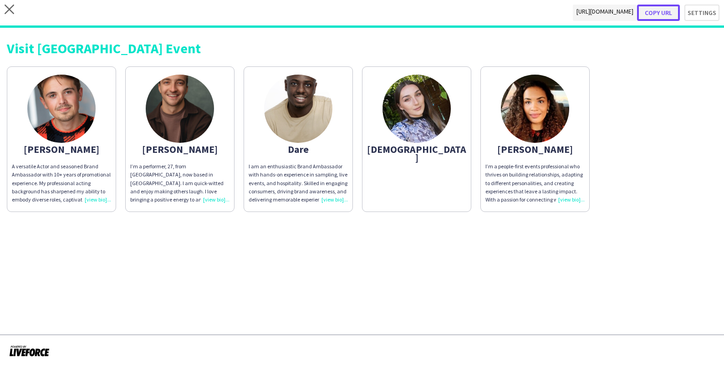
click at [655, 14] on button "Copy url" at bounding box center [658, 13] width 43 height 16
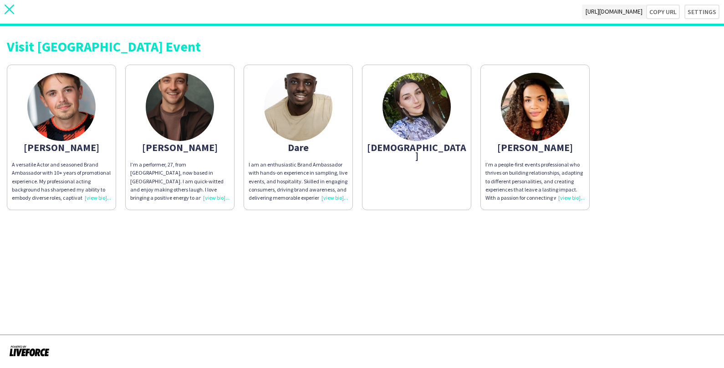
click at [10, 12] on icon "close" at bounding box center [10, 10] width 10 height 10
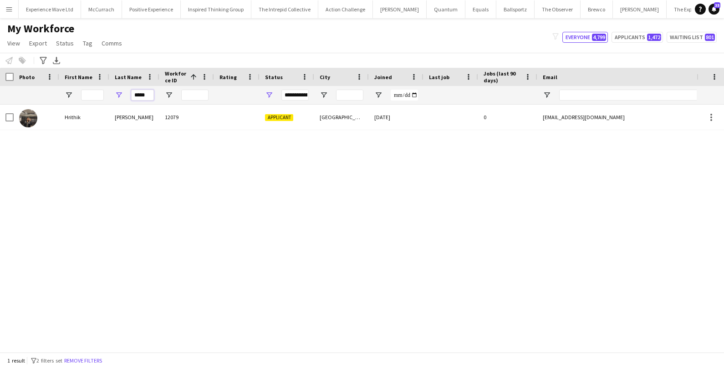
drag, startPoint x: 148, startPoint y: 93, endPoint x: 111, endPoint y: 94, distance: 37.3
click at [112, 95] on div "*****" at bounding box center [134, 95] width 50 height 18
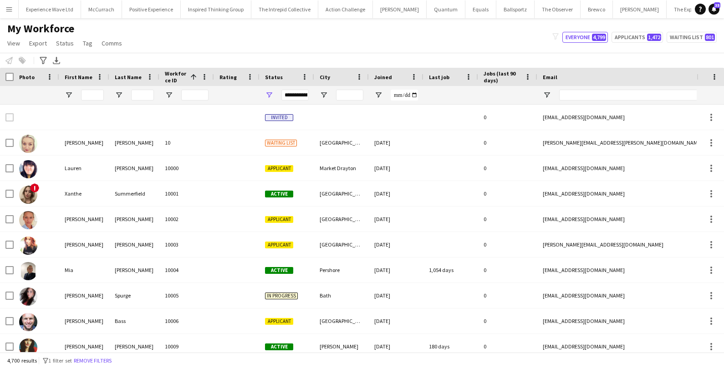
click at [104, 92] on div at bounding box center [84, 95] width 50 height 18
click at [92, 96] on input "First Name Filter Input" at bounding box center [92, 95] width 23 height 11
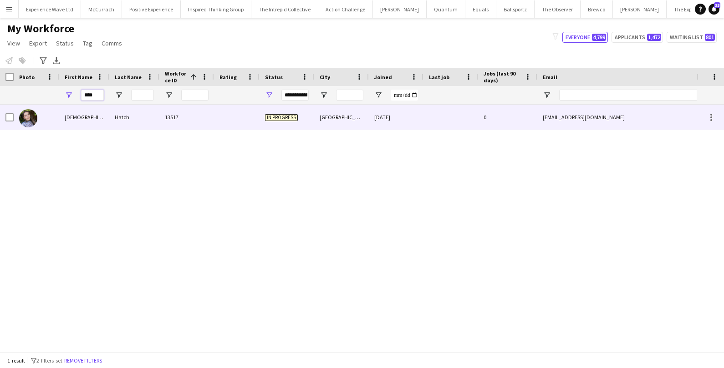
type input "****"
click at [89, 121] on div "Epiphany" at bounding box center [84, 117] width 50 height 25
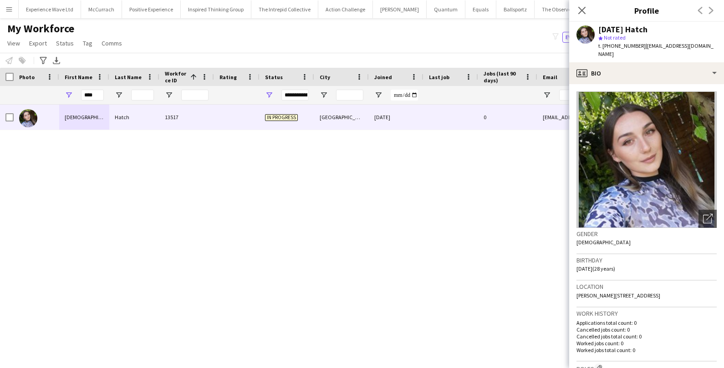
drag, startPoint x: 600, startPoint y: 29, endPoint x: 713, endPoint y: 47, distance: 114.4
click at [714, 47] on div "Epiphany Hatch star Not rated t. +447728750501 | epiphanyluciahatch@gmail.com" at bounding box center [657, 41] width 118 height 33
copy div "Epiphany Hatch star Not rated t. +447728750501 | epiphanyluciahatch@gmail.com"
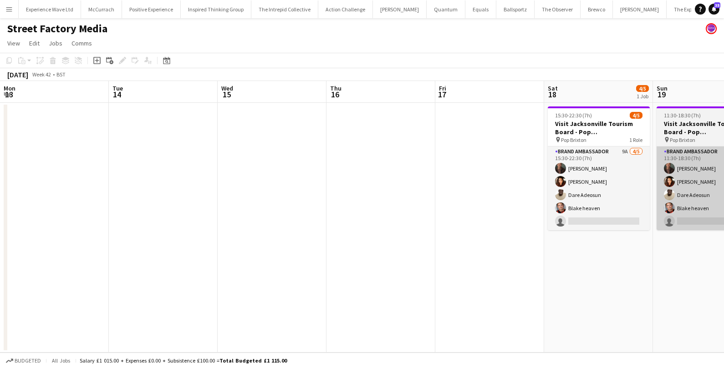
scroll to position [0, 313]
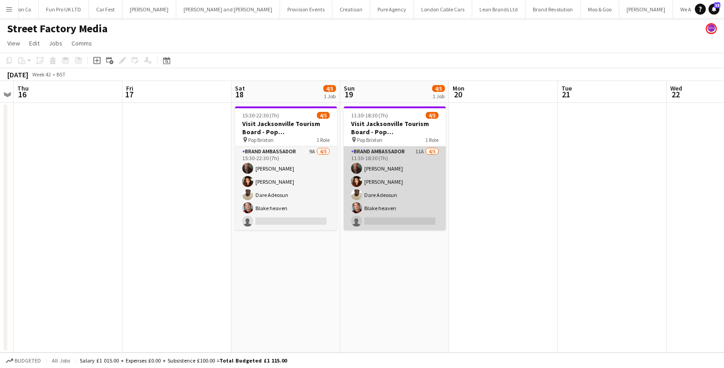
click at [400, 175] on app-card-role "Brand Ambassador 11A [DATE] 11:30-18:30 (7h) [PERSON_NAME] [PERSON_NAME] [PERSO…" at bounding box center [395, 189] width 102 height 84
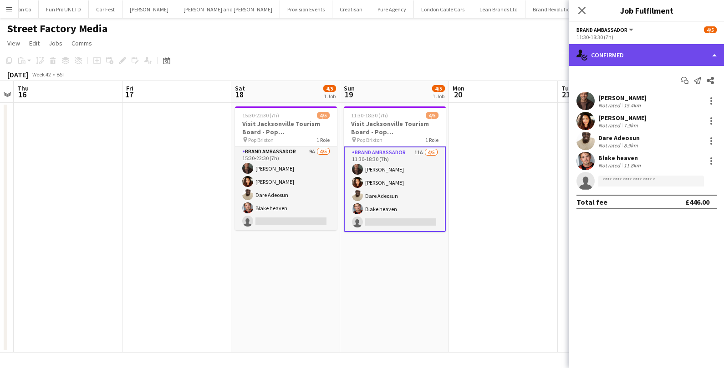
click at [596, 54] on div "single-neutral-actions-check-2 Confirmed" at bounding box center [646, 55] width 155 height 22
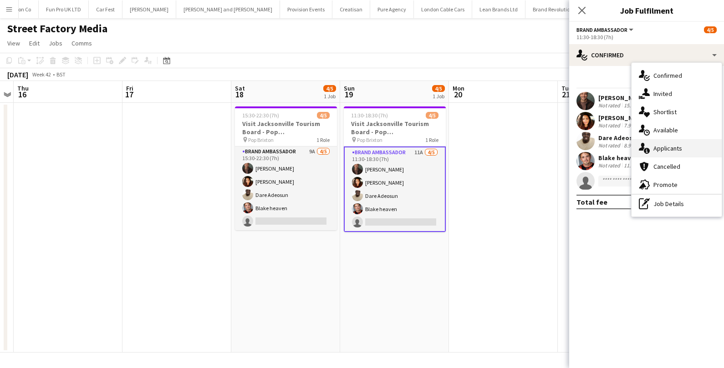
click at [668, 150] on span "Applicants" at bounding box center [667, 148] width 29 height 8
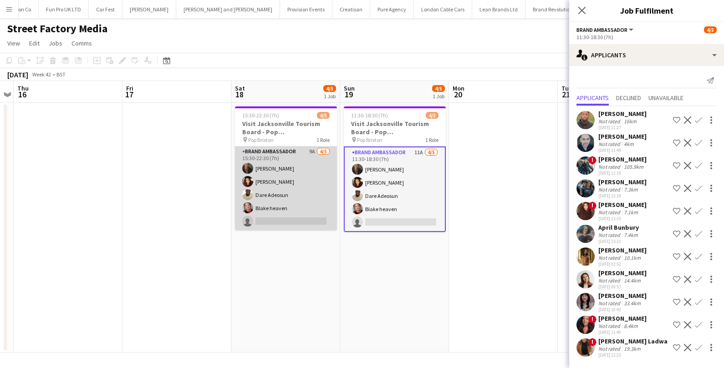
click at [312, 216] on app-card-role "Brand Ambassador 9A [DATE] 15:30-22:30 (7h) [PERSON_NAME] [PERSON_NAME] [PERSON…" at bounding box center [286, 189] width 102 height 84
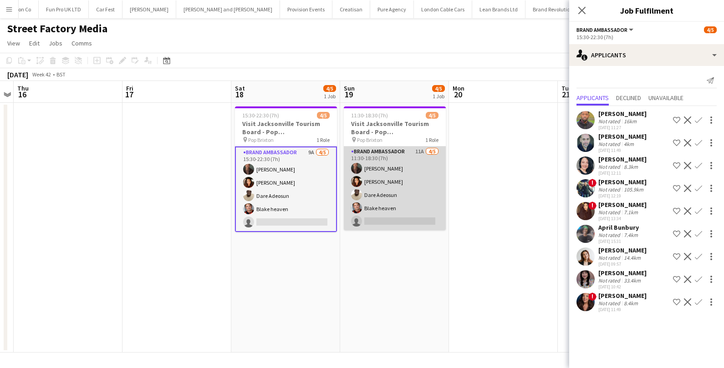
click at [406, 180] on app-card-role "Brand Ambassador 11A [DATE] 11:30-18:30 (7h) [PERSON_NAME] [PERSON_NAME] [PERSO…" at bounding box center [395, 189] width 102 height 84
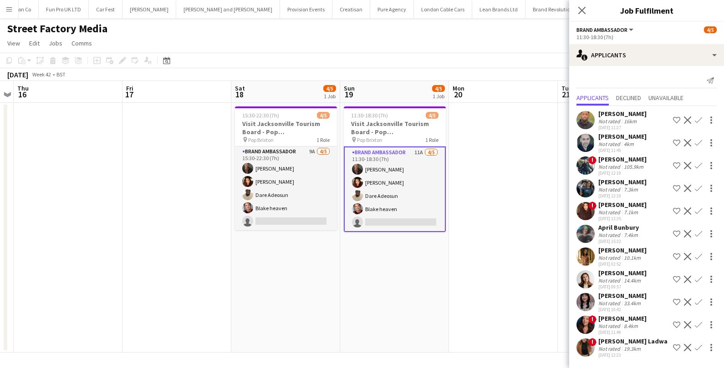
click at [386, 193] on app-card-role "Brand Ambassador 11A [DATE] 11:30-18:30 (7h) [PERSON_NAME] [PERSON_NAME] [PERSO…" at bounding box center [395, 190] width 102 height 86
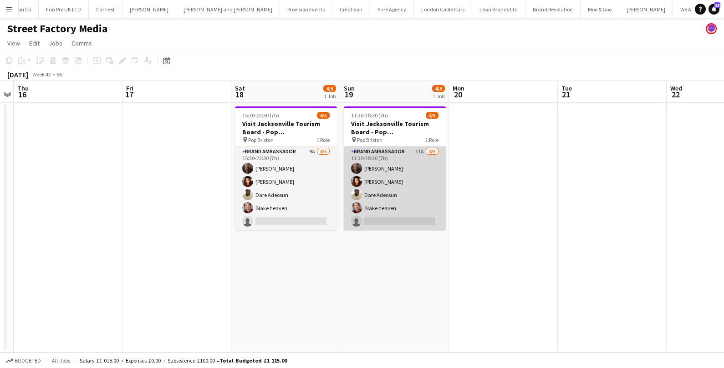
click at [402, 188] on app-card-role "Brand Ambassador 11A [DATE] 11:30-18:30 (7h) [PERSON_NAME] [PERSON_NAME] [PERSO…" at bounding box center [395, 189] width 102 height 84
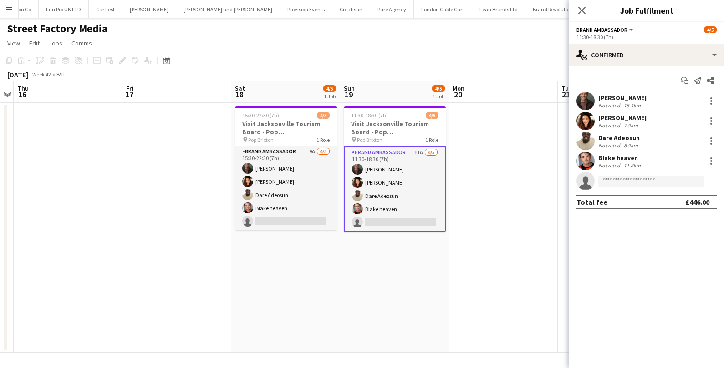
click at [632, 99] on div "[PERSON_NAME]" at bounding box center [622, 98] width 48 height 8
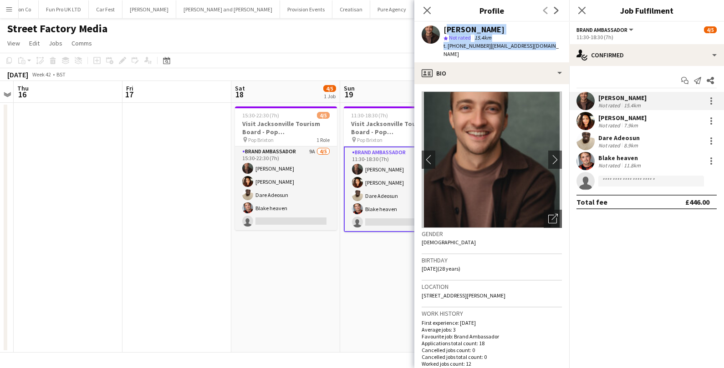
drag, startPoint x: 444, startPoint y: 31, endPoint x: 546, endPoint y: 49, distance: 103.7
click at [546, 49] on div "[PERSON_NAME] star Not rated 15.4km t. [PHONE_NUMBER] | [EMAIL_ADDRESS][DOMAIN_…" at bounding box center [491, 42] width 155 height 41
copy div "[PERSON_NAME] star Not rated 15.4km t. [PHONE_NUMBER] | [EMAIL_ADDRESS][DOMAIN_…"
click at [620, 126] on div "Not rated" at bounding box center [610, 125] width 24 height 7
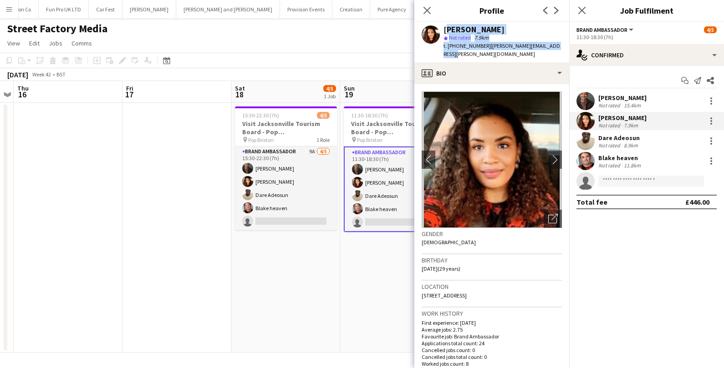
drag, startPoint x: 444, startPoint y: 28, endPoint x: 562, endPoint y: 46, distance: 118.9
click at [562, 46] on div "[PERSON_NAME] star Not rated 7.9km t. [PHONE_NUMBER] | [PERSON_NAME][EMAIL_ADDR…" at bounding box center [491, 42] width 155 height 41
copy div "[PERSON_NAME] star Not rated 7.9km t. [PHONE_NUMBER] | [PERSON_NAME][EMAIL_ADDR…"
click at [611, 140] on div "Dare Adeosun" at bounding box center [618, 138] width 41 height 8
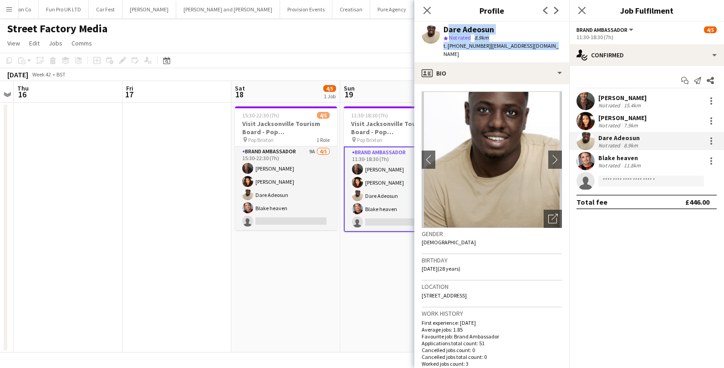
drag, startPoint x: 445, startPoint y: 29, endPoint x: 555, endPoint y: 46, distance: 111.0
click at [555, 46] on div "Dare Adeosun star Not rated 8.9km t. +447470713002 | dareadeosung@gmail.com" at bounding box center [491, 42] width 155 height 41
copy div "Dare Adeosun star Not rated 8.9km t. +447470713002 | dareadeosung@gmail.com"
click at [626, 161] on div "Blake heaven" at bounding box center [620, 158] width 44 height 8
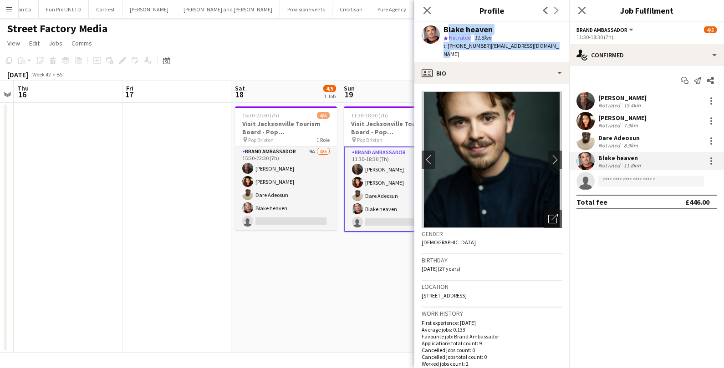
drag, startPoint x: 444, startPoint y: 29, endPoint x: 560, endPoint y: 47, distance: 116.7
click at [560, 47] on app-profile-header "Blake heaven star Not rated 11.8km t. +447528808580 | heaven2198@hotmail.co.uk" at bounding box center [491, 42] width 155 height 41
copy div "Blake heaven star Not rated 11.8km t. +447528808580 | heaven2198@hotmail.co.uk"
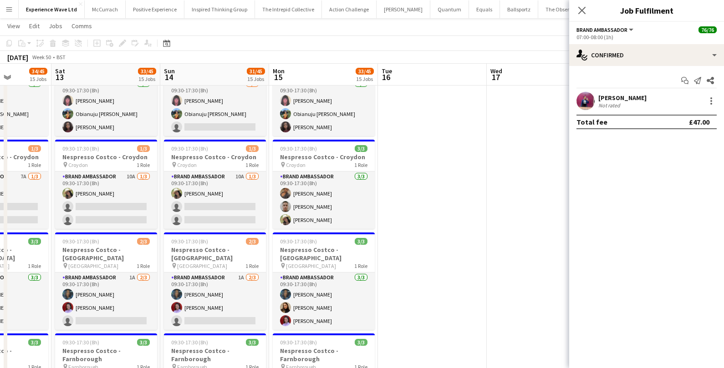
scroll to position [0, 385]
